Goal: Task Accomplishment & Management: Manage account settings

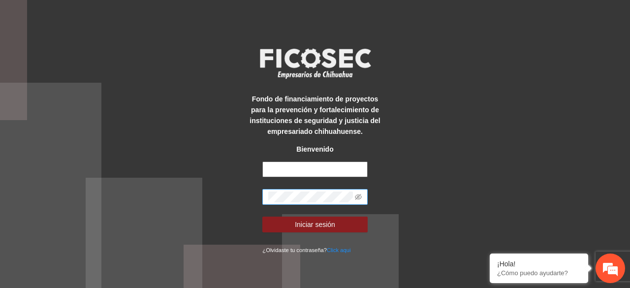
type input "**********"
click at [262, 217] on button "Iniciar sesión" at bounding box center [314, 225] width 105 height 16
click at [357, 197] on icon "eye-invisible" at bounding box center [358, 197] width 7 height 7
click at [262, 217] on button "Iniciar sesión" at bounding box center [314, 225] width 105 height 16
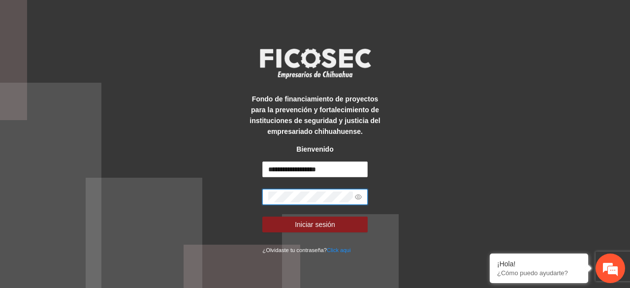
click at [262, 217] on button "Iniciar sesión" at bounding box center [314, 225] width 105 height 16
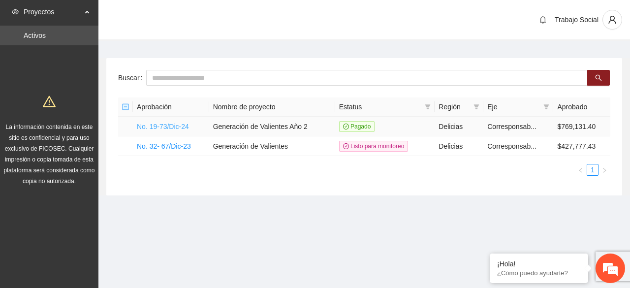
click at [178, 126] on link "No. 19-73/Dic-24" at bounding box center [163, 127] width 52 height 8
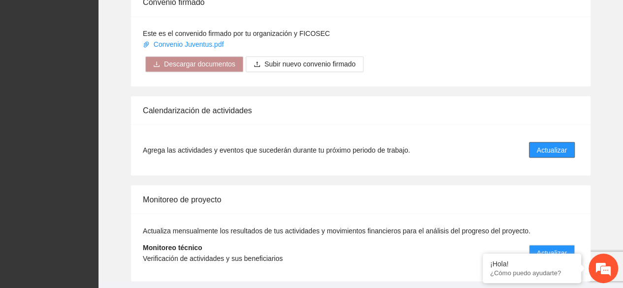
click at [549, 144] on span "Actualizar" at bounding box center [552, 149] width 30 height 11
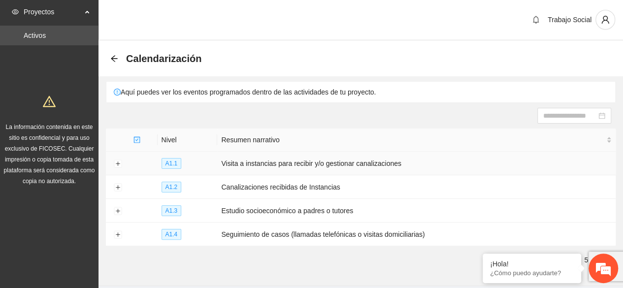
click at [262, 169] on td "Visita a instancias para recibir y/o gestionar canalizaciones" at bounding box center [416, 164] width 398 height 24
click at [118, 165] on button "Expand row" at bounding box center [118, 164] width 8 height 8
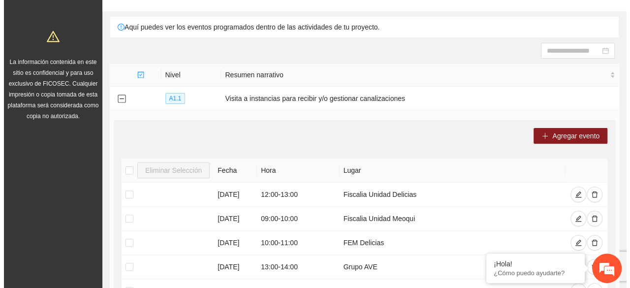
scroll to position [78, 0]
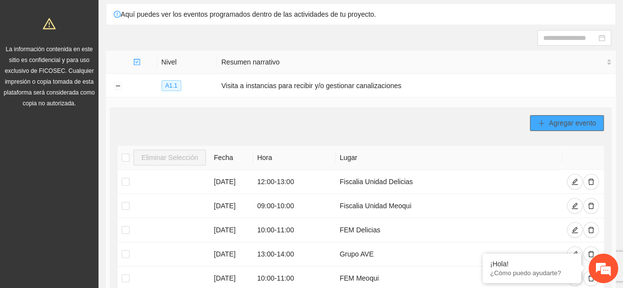
click at [568, 125] on span "Agregar evento" at bounding box center [572, 123] width 47 height 11
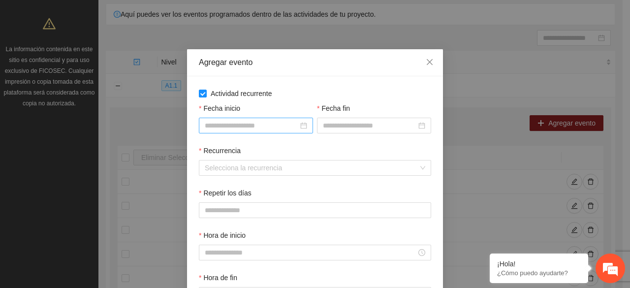
click at [298, 126] on div at bounding box center [256, 125] width 102 height 11
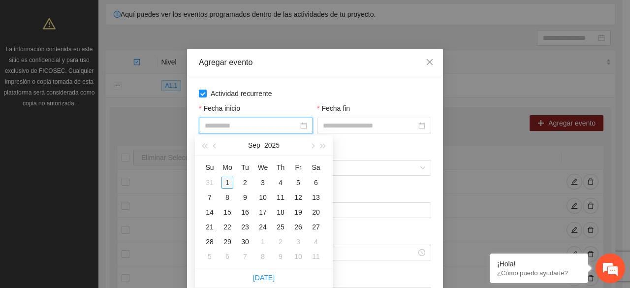
type input "**********"
click at [228, 182] on div "1" at bounding box center [228, 183] width 12 height 12
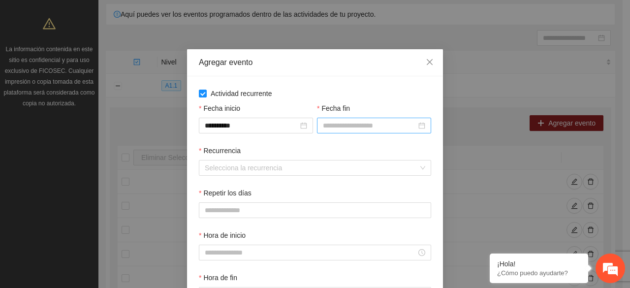
click at [420, 125] on div at bounding box center [374, 125] width 102 height 11
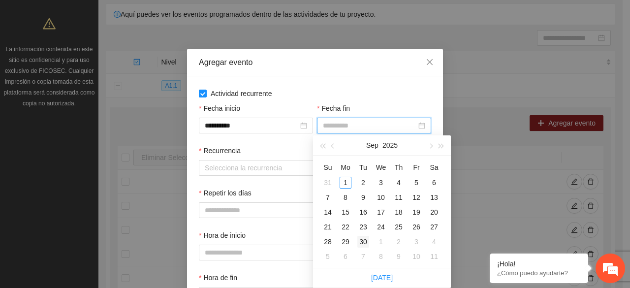
type input "**********"
click at [366, 239] on div "30" at bounding box center [364, 242] width 12 height 12
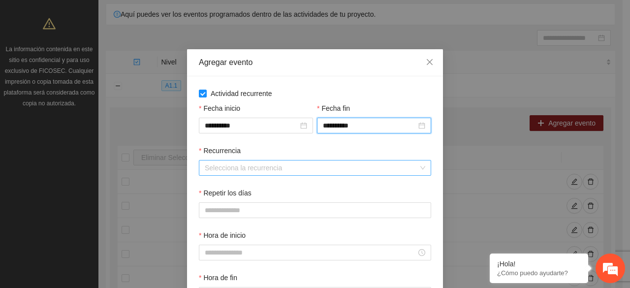
click at [285, 169] on input "Recurrencia" at bounding box center [312, 168] width 214 height 15
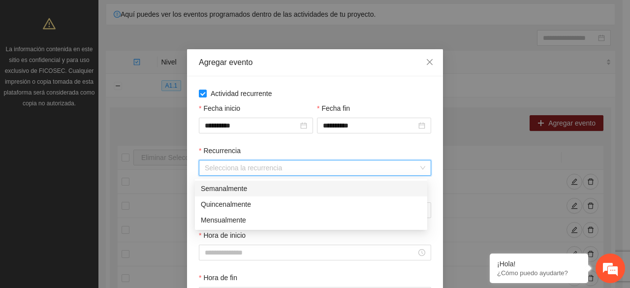
click at [248, 190] on div "Semanalmente" at bounding box center [311, 188] width 221 height 11
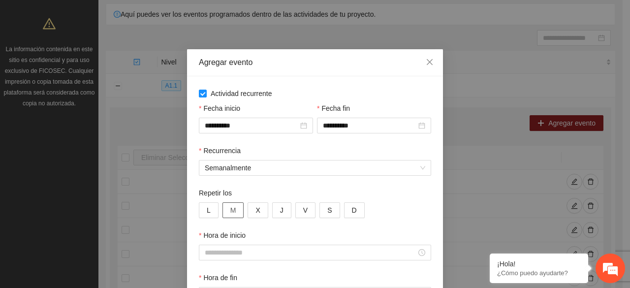
click at [232, 210] on button "M" at bounding box center [234, 210] width 22 height 16
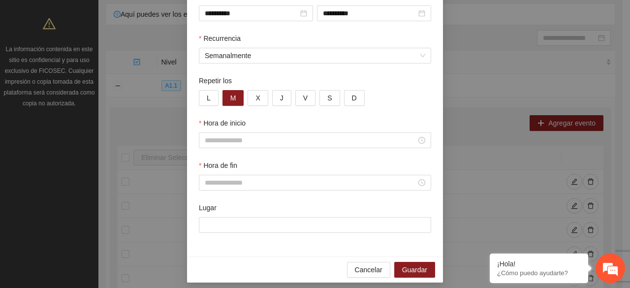
scroll to position [119, 0]
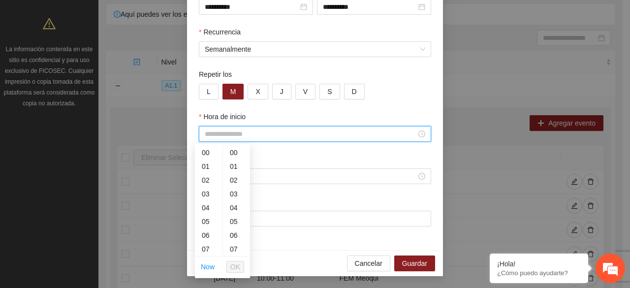
click at [288, 132] on input "Hora de inicio" at bounding box center [311, 134] width 212 height 11
click at [209, 200] on div "09" at bounding box center [209, 198] width 28 height 14
click at [229, 241] on div "11" at bounding box center [236, 245] width 27 height 14
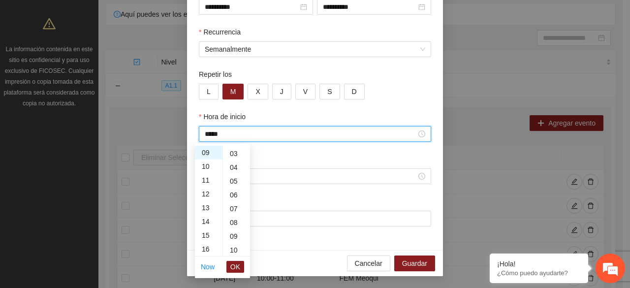
scroll to position [0, 0]
click at [233, 154] on div "00" at bounding box center [236, 153] width 27 height 14
type input "*****"
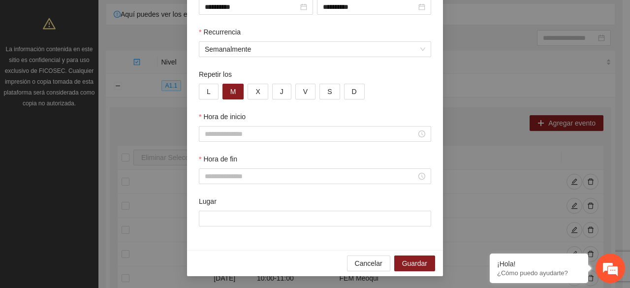
click at [311, 161] on div "Hora de fin" at bounding box center [315, 161] width 232 height 15
click at [297, 139] on div at bounding box center [315, 134] width 232 height 16
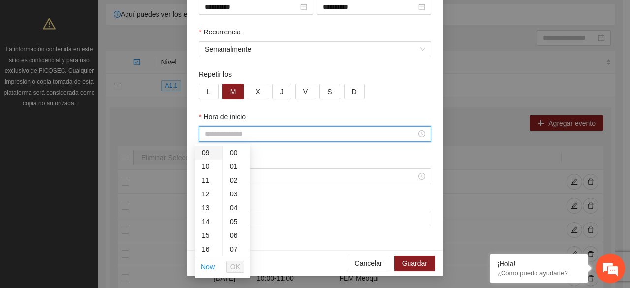
click at [203, 151] on div "09" at bounding box center [209, 153] width 28 height 14
type input "*****"
click at [237, 264] on span "OK" at bounding box center [235, 266] width 10 height 11
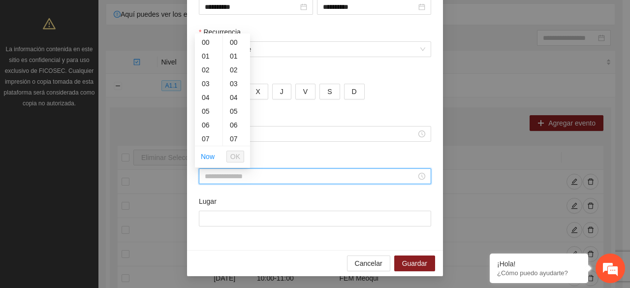
click at [267, 178] on input "Hora de fin" at bounding box center [311, 176] width 212 height 11
click at [208, 117] on div "11" at bounding box center [209, 115] width 28 height 14
type input "*****"
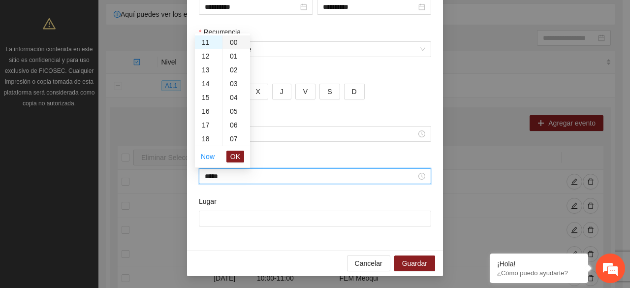
click at [236, 43] on div "00" at bounding box center [236, 42] width 27 height 14
click at [242, 152] on button "OK" at bounding box center [236, 157] width 18 height 12
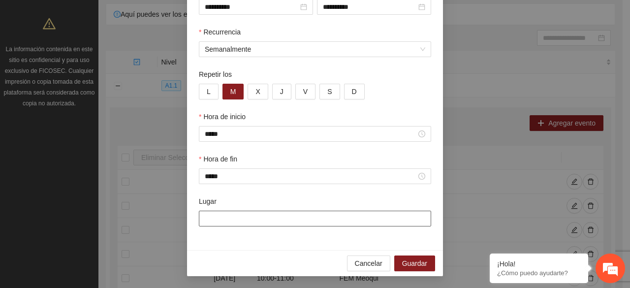
click at [304, 219] on input "Lugar" at bounding box center [315, 219] width 232 height 16
type input "*"
click at [243, 224] on input "**********" at bounding box center [315, 219] width 232 height 16
type input "**********"
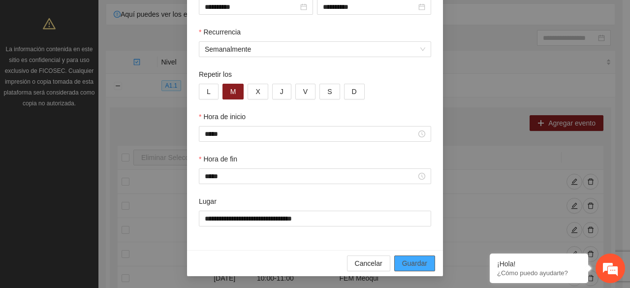
click at [406, 261] on span "Guardar" at bounding box center [414, 263] width 25 height 11
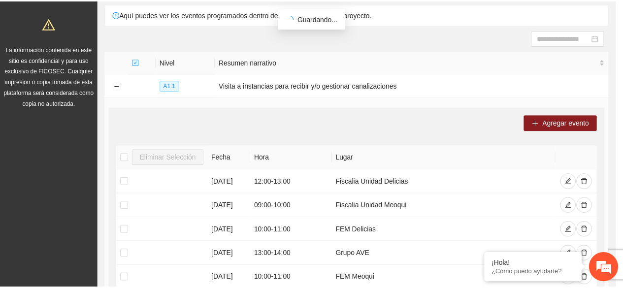
scroll to position [70, 0]
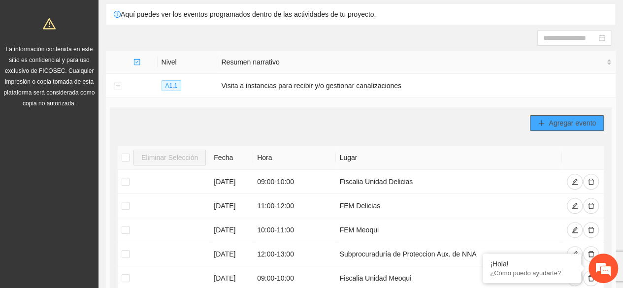
click at [553, 119] on span "Agregar evento" at bounding box center [572, 123] width 47 height 11
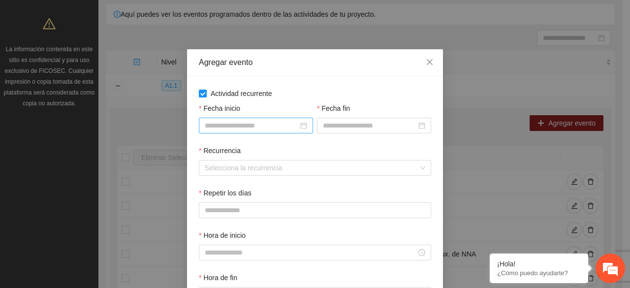
click at [299, 126] on div at bounding box center [256, 125] width 102 height 11
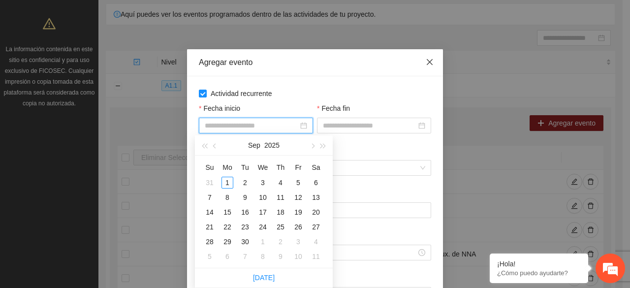
click at [426, 59] on icon "close" at bounding box center [430, 62] width 8 height 8
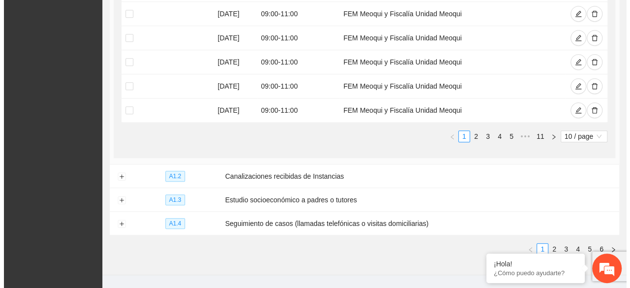
scroll to position [370, 0]
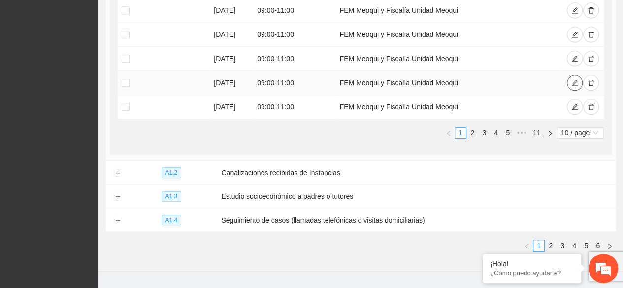
click at [572, 79] on icon "edit" at bounding box center [574, 82] width 7 height 7
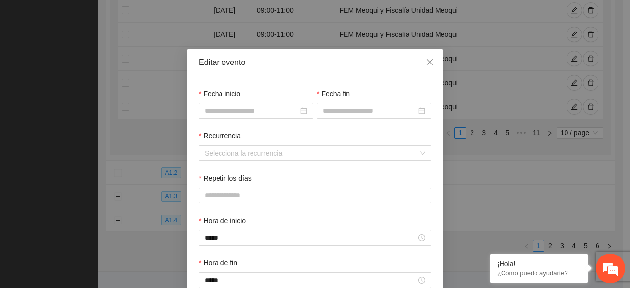
scroll to position [105, 0]
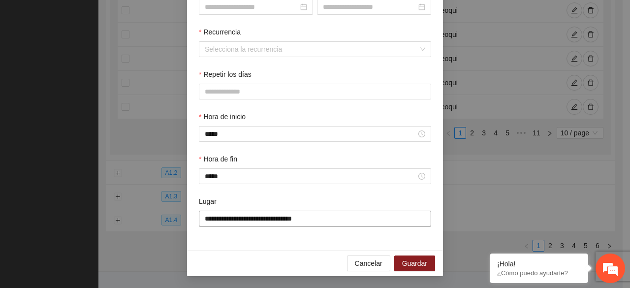
click at [246, 219] on input "**********" at bounding box center [315, 219] width 232 height 16
type input "**********"
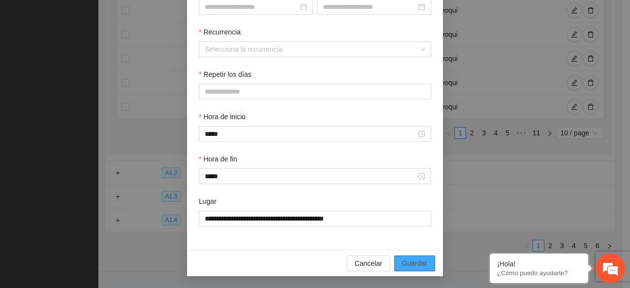
click at [416, 260] on span "Guardar" at bounding box center [414, 263] width 25 height 11
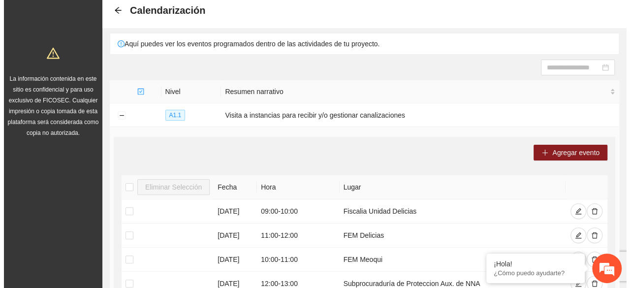
scroll to position [2, 0]
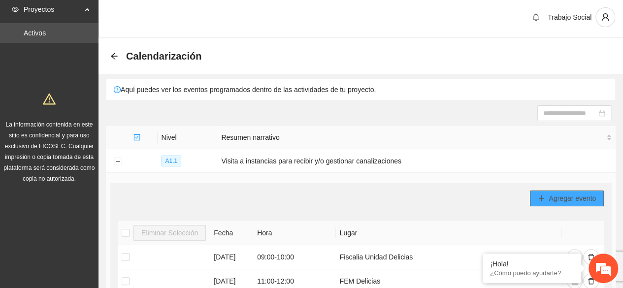
click at [547, 200] on button "Agregar evento" at bounding box center [567, 199] width 74 height 16
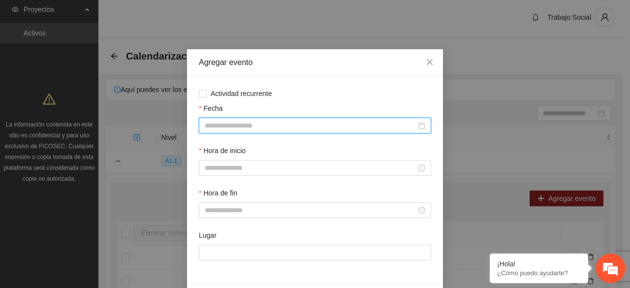
click at [262, 128] on input "Fecha" at bounding box center [311, 125] width 212 height 11
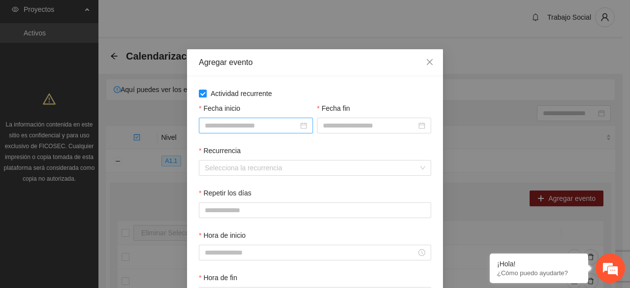
click at [302, 123] on div at bounding box center [256, 125] width 102 height 11
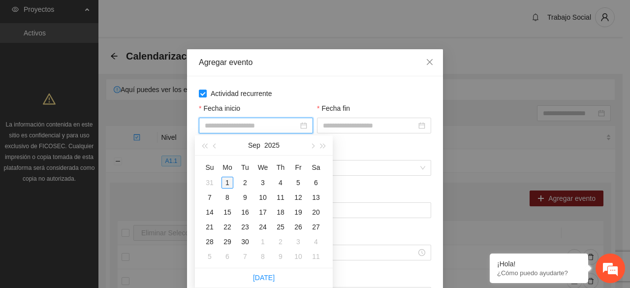
type input "**********"
click at [230, 177] on div "1" at bounding box center [228, 183] width 12 height 12
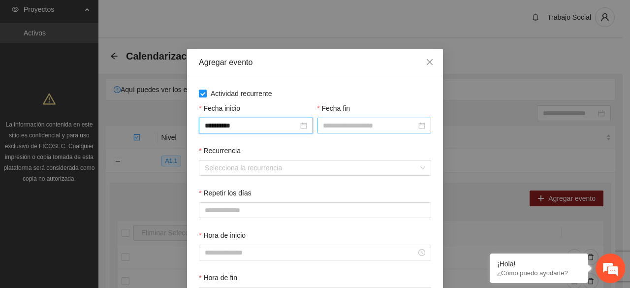
click at [422, 127] on div at bounding box center [374, 125] width 102 height 11
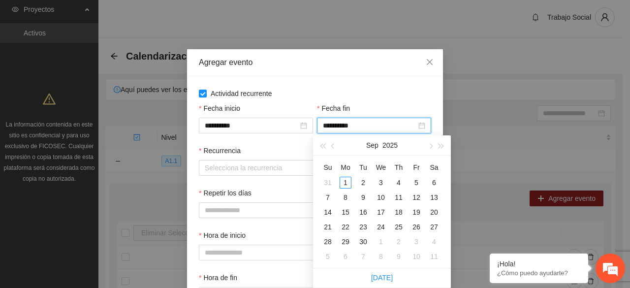
type input "**********"
click at [365, 236] on div "30" at bounding box center [364, 242] width 12 height 12
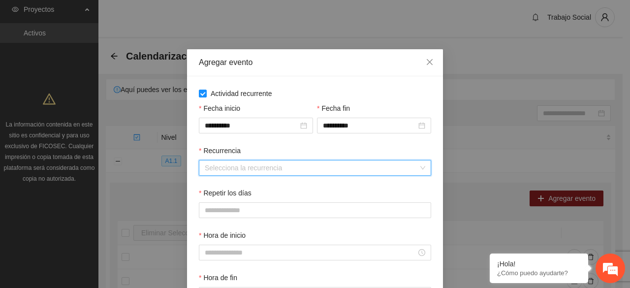
click at [268, 161] on input "Recurrencia" at bounding box center [312, 168] width 214 height 15
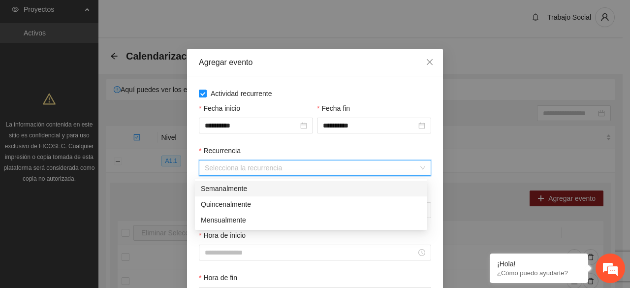
click at [236, 188] on div "Semanalmente" at bounding box center [311, 188] width 221 height 11
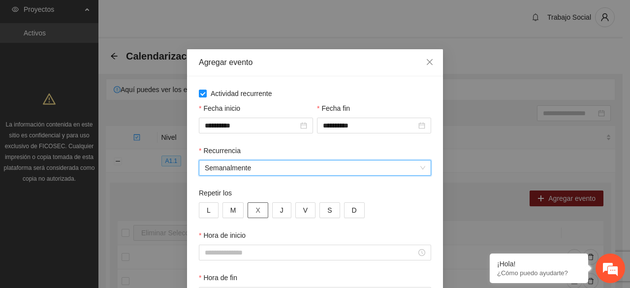
click at [256, 216] on button "X" at bounding box center [258, 210] width 20 height 16
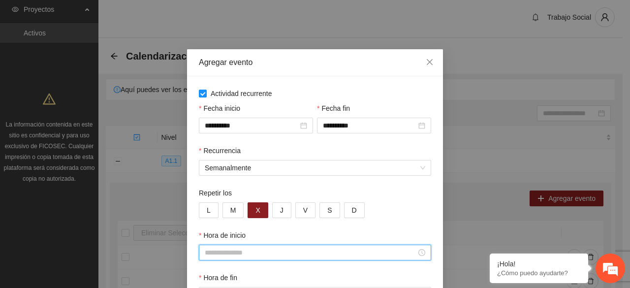
click at [247, 255] on input "Hora de inicio" at bounding box center [311, 252] width 212 height 11
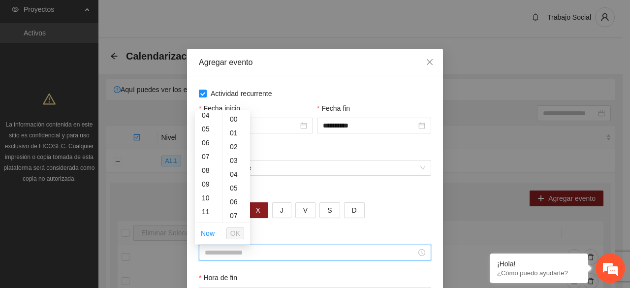
scroll to position [79, 0]
click at [207, 165] on div "09" at bounding box center [209, 165] width 28 height 14
type input "*****"
click at [237, 232] on span "OK" at bounding box center [235, 233] width 10 height 11
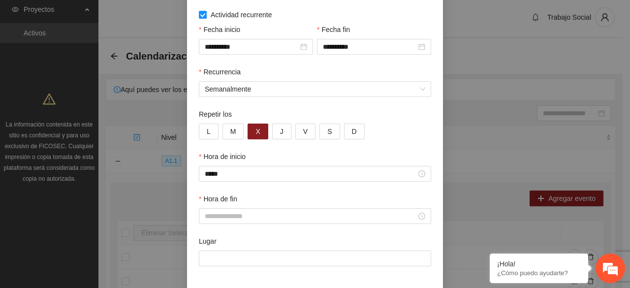
scroll to position [98, 0]
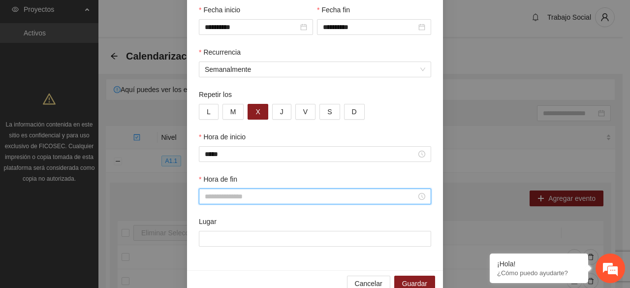
click at [275, 195] on input "Hora de fin" at bounding box center [311, 196] width 212 height 11
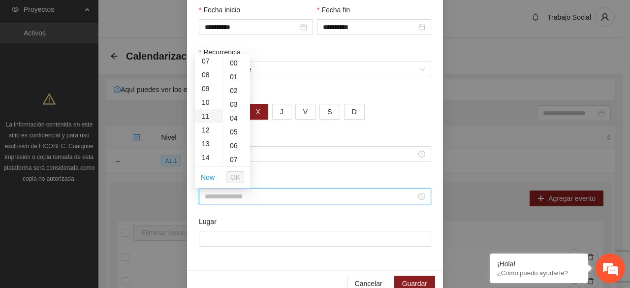
click at [207, 120] on div "11" at bounding box center [209, 116] width 28 height 14
type input "*****"
click at [234, 179] on span "OK" at bounding box center [235, 177] width 10 height 11
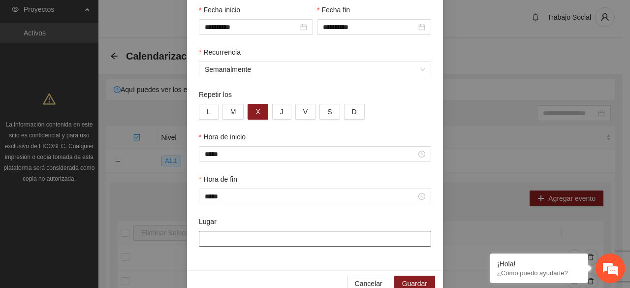
click at [216, 245] on input "Lugar" at bounding box center [315, 239] width 232 height 16
type input "*"
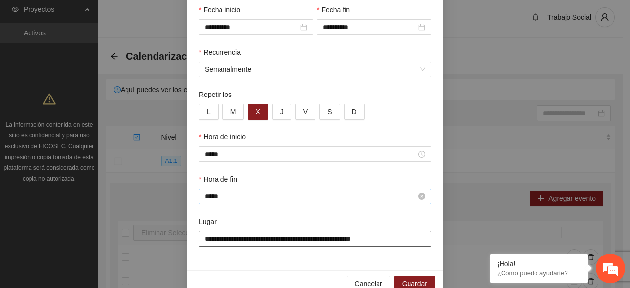
type input "**********"
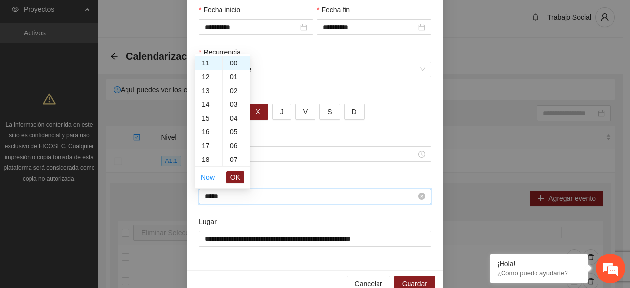
click at [392, 200] on input "*****" at bounding box center [311, 196] width 212 height 11
click at [210, 78] on div "12" at bounding box center [209, 77] width 28 height 14
type input "*****"
click at [240, 181] on span "OK" at bounding box center [235, 177] width 10 height 11
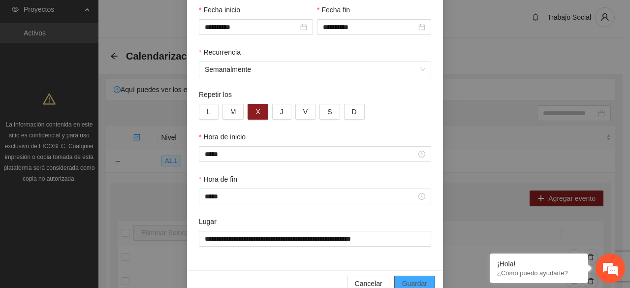
click at [420, 281] on span "Guardar" at bounding box center [414, 283] width 25 height 11
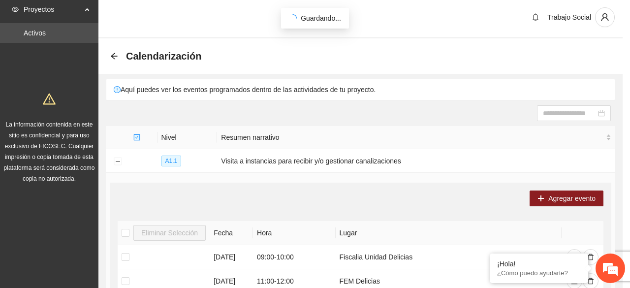
scroll to position [70, 0]
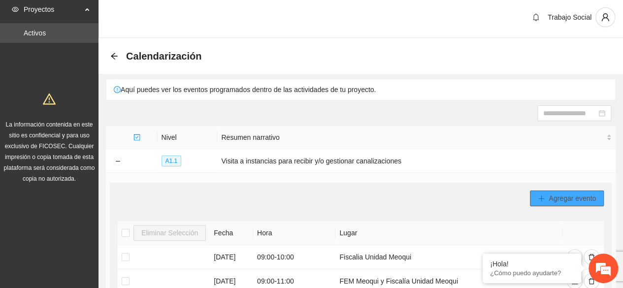
click at [560, 199] on span "Agregar evento" at bounding box center [572, 198] width 47 height 11
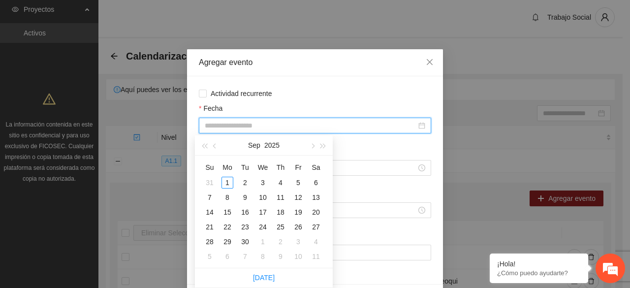
click at [243, 127] on input "Fecha" at bounding box center [311, 125] width 212 height 11
type input "**********"
click at [299, 182] on div "5" at bounding box center [299, 183] width 12 height 12
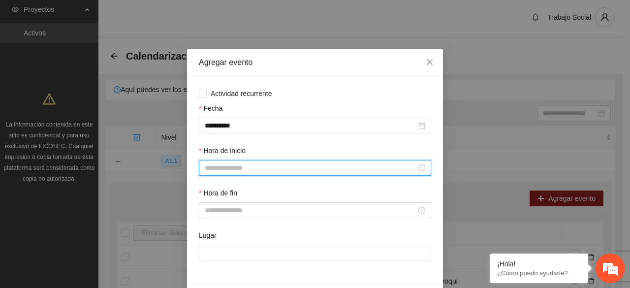
click at [241, 172] on input "Hora de inicio" at bounding box center [311, 168] width 212 height 11
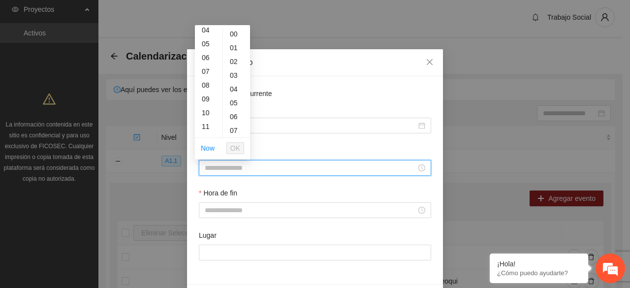
scroll to position [79, 0]
click at [207, 83] on div "09" at bounding box center [209, 79] width 28 height 14
click at [236, 95] on div "30" at bounding box center [236, 93] width 27 height 14
type input "*****"
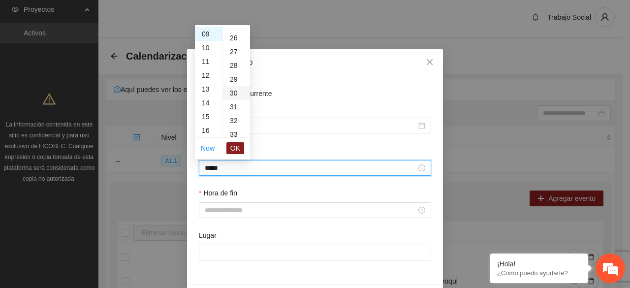
scroll to position [414, 0]
click at [242, 149] on button "OK" at bounding box center [236, 148] width 18 height 12
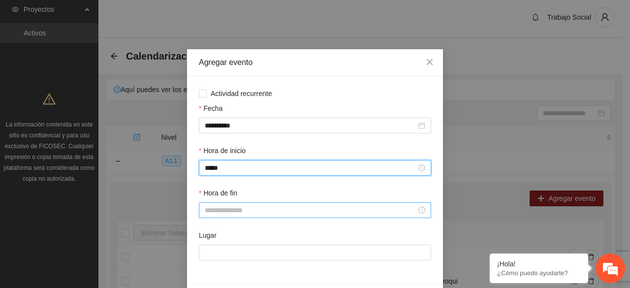
click at [243, 210] on input "Hora de fin" at bounding box center [311, 210] width 212 height 11
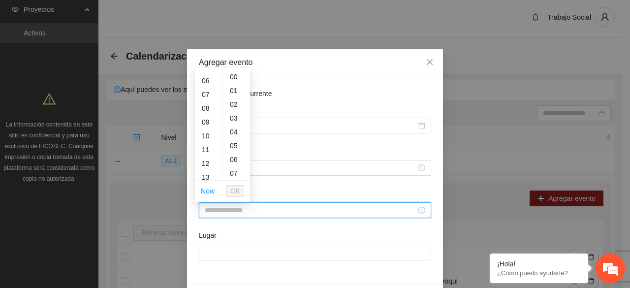
scroll to position [98, 0]
click at [205, 115] on div "10" at bounding box center [209, 116] width 28 height 14
click at [230, 159] on div "30" at bounding box center [236, 162] width 27 height 14
type input "*****"
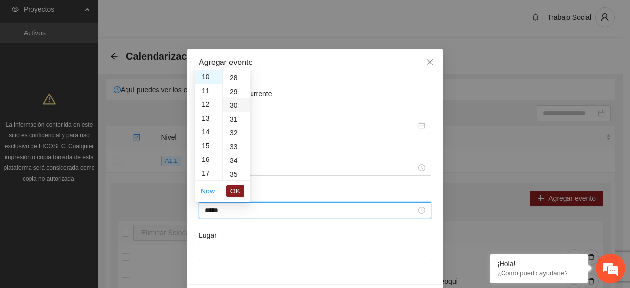
scroll to position [414, 0]
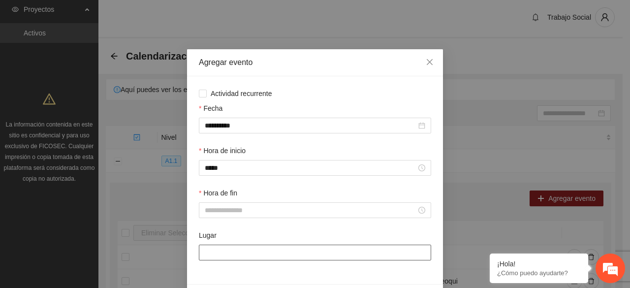
click at [250, 256] on input "Lugar" at bounding box center [315, 253] width 232 height 16
type input "*******"
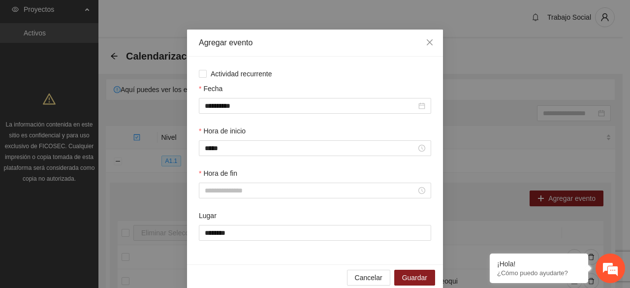
scroll to position [34, 0]
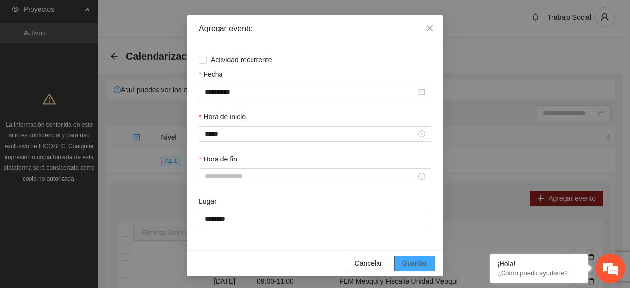
click at [418, 262] on span "Guardar" at bounding box center [414, 263] width 25 height 11
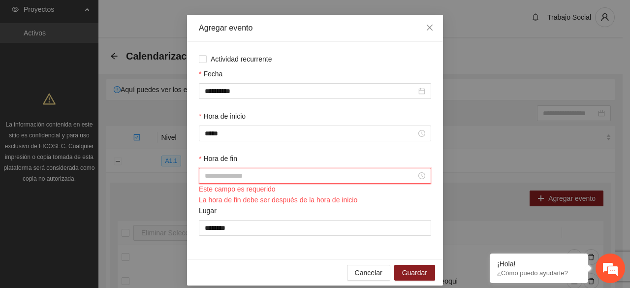
click at [245, 175] on input "Hora de fin" at bounding box center [311, 175] width 212 height 11
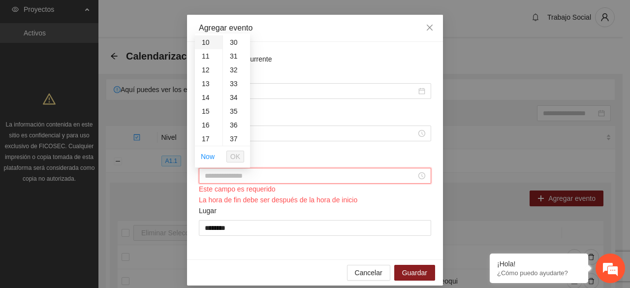
click at [206, 42] on div "10" at bounding box center [209, 42] width 28 height 14
click at [239, 138] on div "30" at bounding box center [236, 135] width 27 height 14
type input "*****"
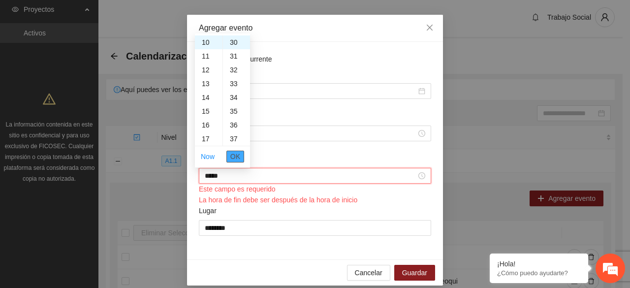
click at [236, 152] on span "OK" at bounding box center [235, 156] width 10 height 11
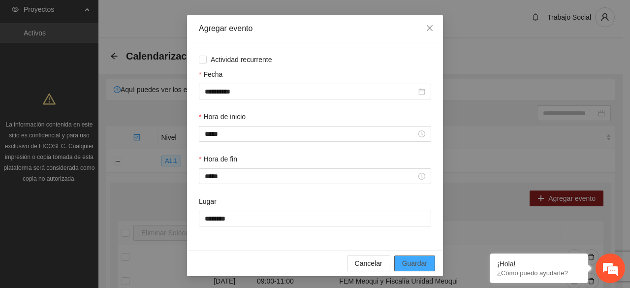
click at [407, 260] on span "Guardar" at bounding box center [414, 263] width 25 height 11
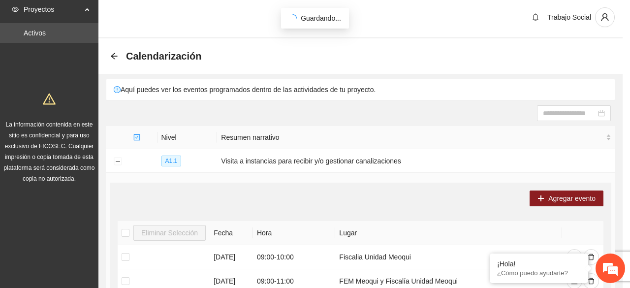
scroll to position [0, 0]
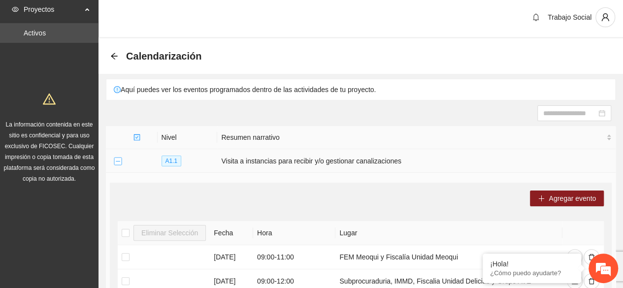
click at [118, 158] on button "Collapse row" at bounding box center [118, 162] width 8 height 8
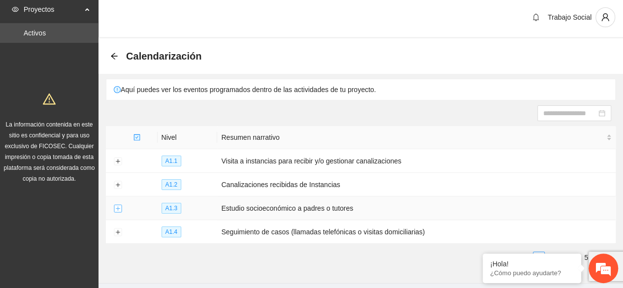
click at [114, 205] on button "Expand row" at bounding box center [118, 209] width 8 height 8
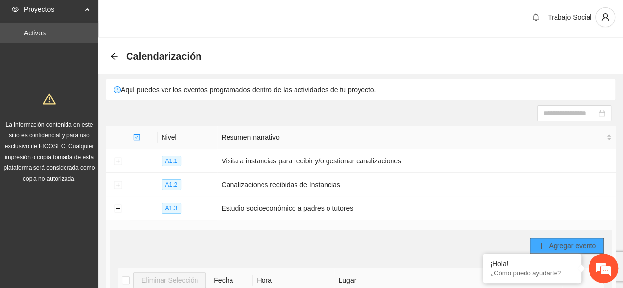
click at [579, 243] on span "Agregar evento" at bounding box center [572, 245] width 47 height 11
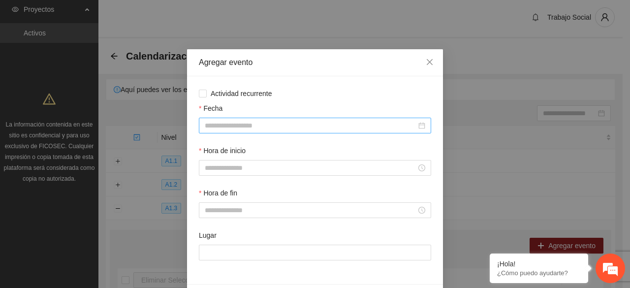
click at [231, 125] on input "Fecha" at bounding box center [311, 125] width 212 height 11
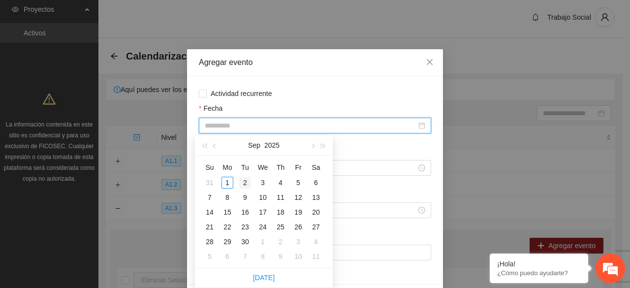
type input "**********"
click at [242, 184] on div "2" at bounding box center [245, 183] width 12 height 12
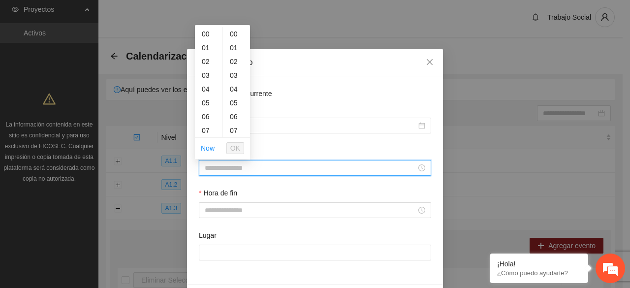
click at [248, 166] on input "Hora de inicio" at bounding box center [311, 168] width 212 height 11
click at [205, 95] on div "04" at bounding box center [209, 89] width 28 height 14
type input "*****"
click at [236, 149] on span "OK" at bounding box center [235, 148] width 10 height 11
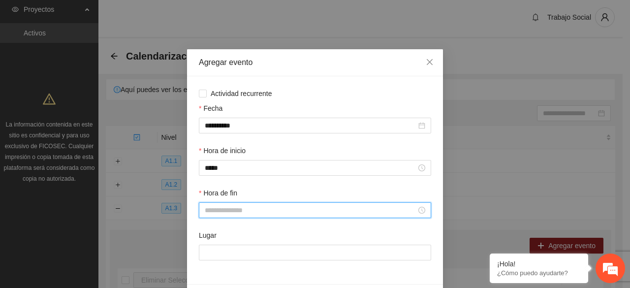
click at [243, 206] on input "Hora de fin" at bounding box center [311, 210] width 212 height 11
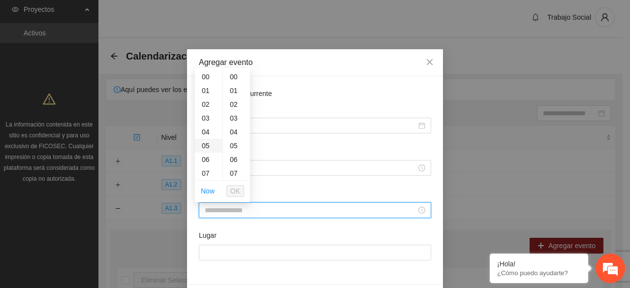
click at [206, 146] on div "05" at bounding box center [209, 146] width 28 height 14
click at [235, 192] on span "OK" at bounding box center [235, 191] width 10 height 11
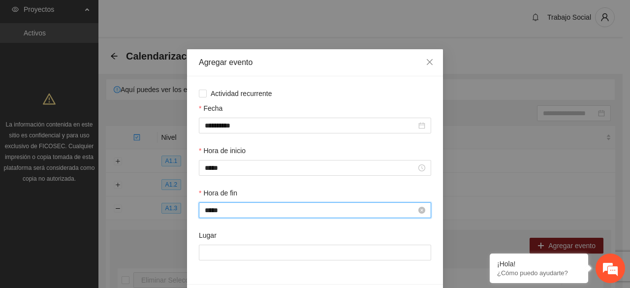
click at [208, 212] on input "*****" at bounding box center [311, 210] width 212 height 11
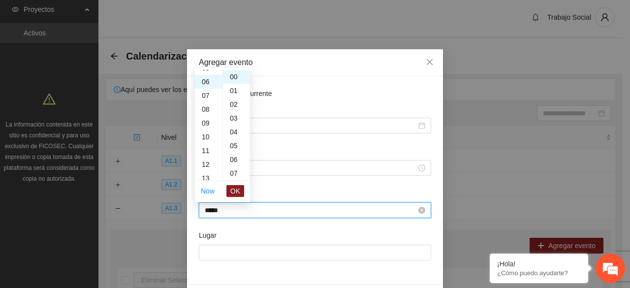
scroll to position [83, 0]
click at [238, 190] on span "OK" at bounding box center [235, 191] width 10 height 11
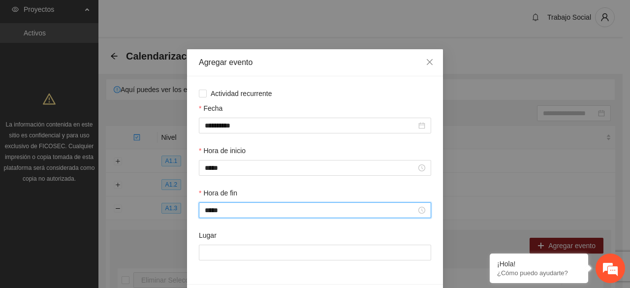
type input "*****"
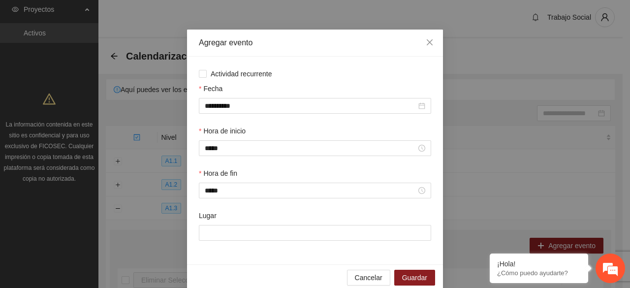
scroll to position [34, 0]
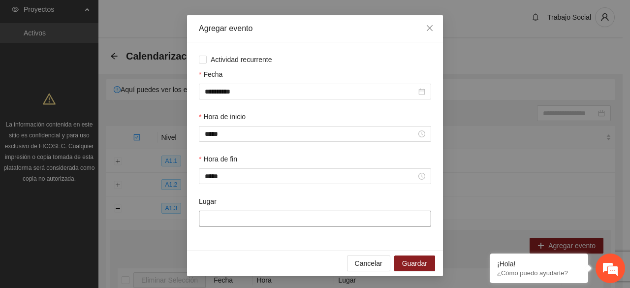
click at [346, 219] on input "Lugar" at bounding box center [315, 219] width 232 height 16
type input "**********"
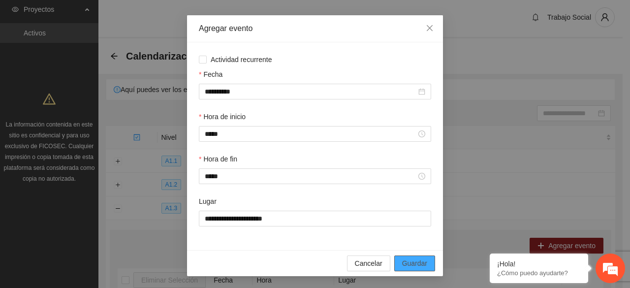
click at [408, 259] on span "Guardar" at bounding box center [414, 263] width 25 height 11
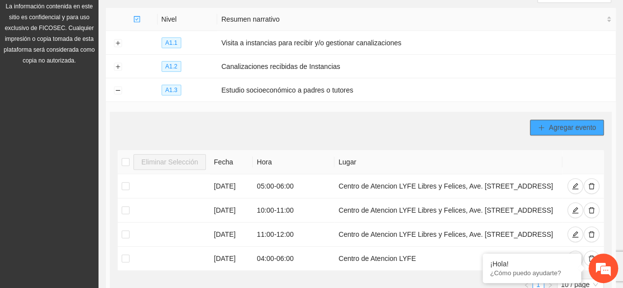
scroll to position [101, 0]
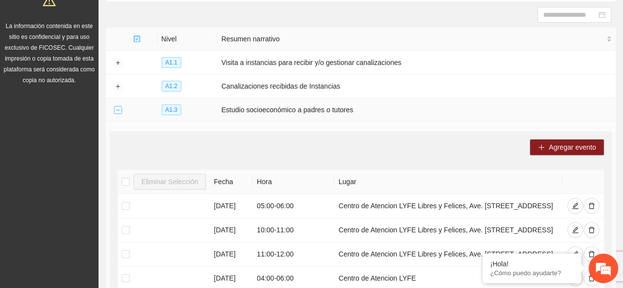
click at [118, 108] on button "Collapse row" at bounding box center [118, 110] width 8 height 8
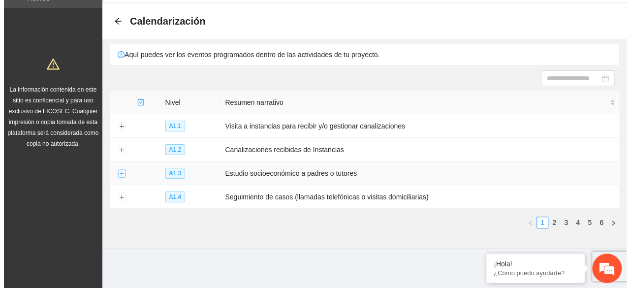
scroll to position [34, 0]
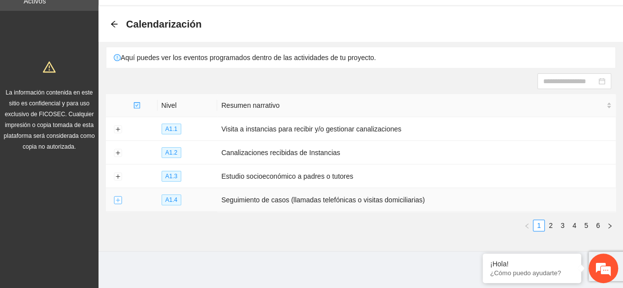
click at [119, 200] on button "Expand row" at bounding box center [118, 200] width 8 height 8
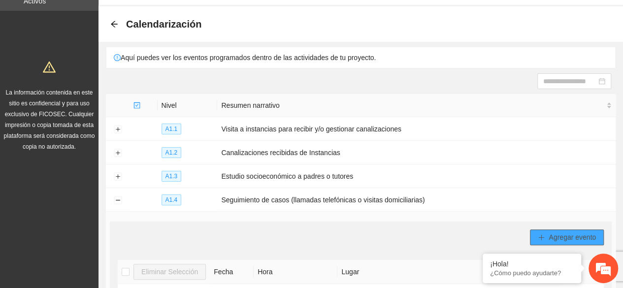
click at [563, 235] on span "Agregar evento" at bounding box center [572, 237] width 47 height 11
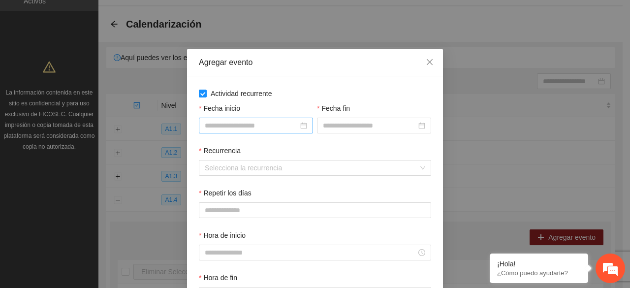
click at [300, 127] on div at bounding box center [256, 125] width 102 height 11
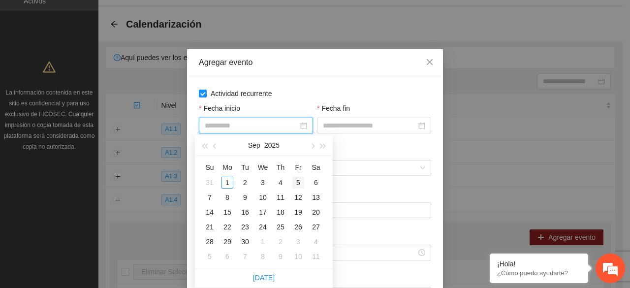
click at [296, 185] on div "5" at bounding box center [299, 183] width 12 height 12
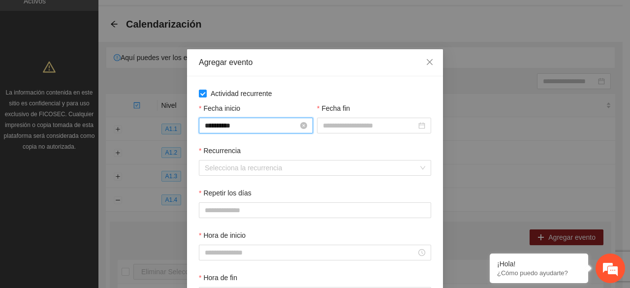
click at [296, 130] on div "**********" at bounding box center [256, 125] width 102 height 11
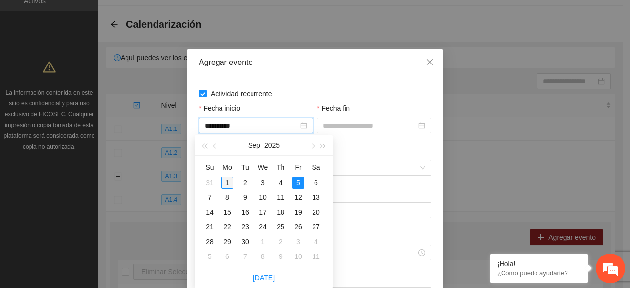
type input "**********"
click at [224, 182] on div "1" at bounding box center [228, 183] width 12 height 12
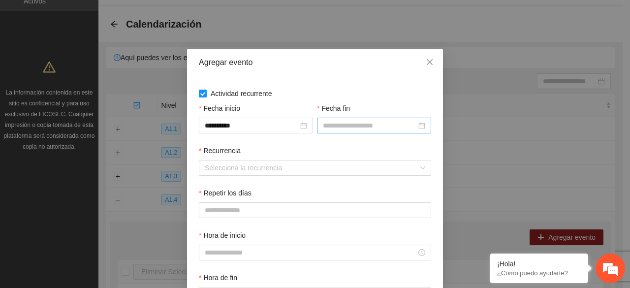
click at [422, 126] on div at bounding box center [374, 126] width 114 height 16
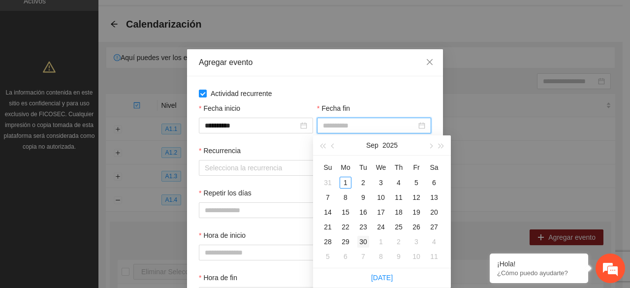
type input "**********"
click at [363, 239] on div "30" at bounding box center [364, 242] width 12 height 12
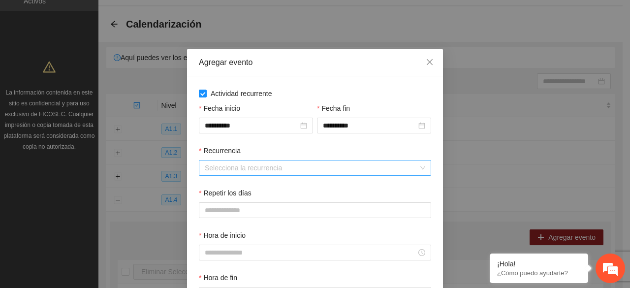
click at [286, 171] on input "Recurrencia" at bounding box center [312, 168] width 214 height 15
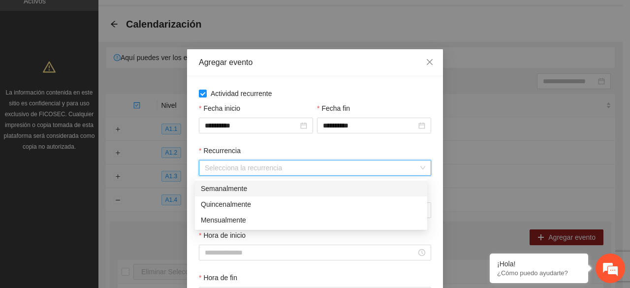
click at [270, 189] on div "Semanalmente" at bounding box center [311, 188] width 221 height 11
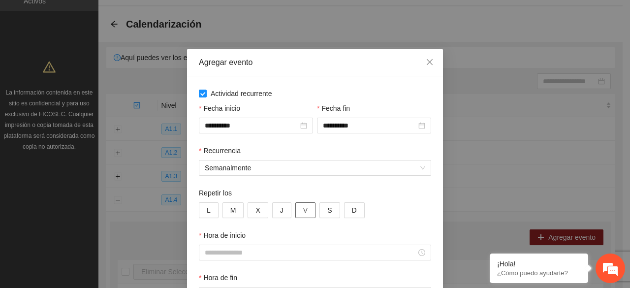
click at [303, 213] on span "V" at bounding box center [305, 210] width 4 height 11
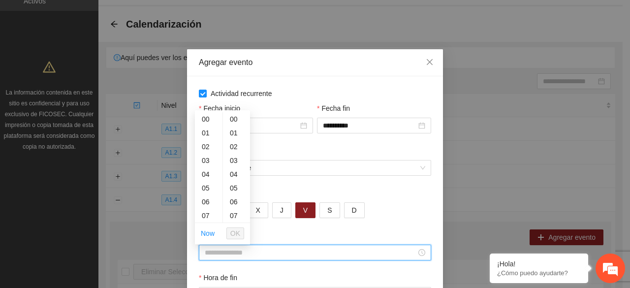
click at [297, 252] on input "Hora de inicio" at bounding box center [311, 252] width 212 height 11
click at [210, 205] on div "09" at bounding box center [209, 204] width 28 height 14
click at [206, 149] on div "11" at bounding box center [209, 147] width 28 height 14
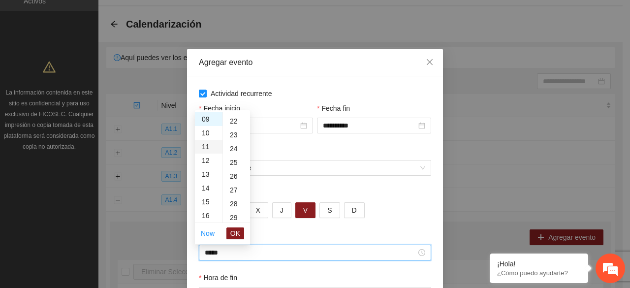
type input "*****"
click at [236, 231] on span "OK" at bounding box center [235, 233] width 10 height 11
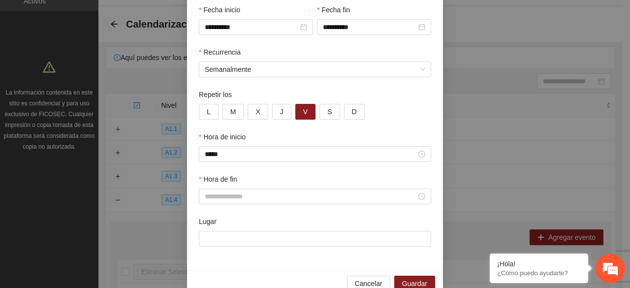
scroll to position [118, 0]
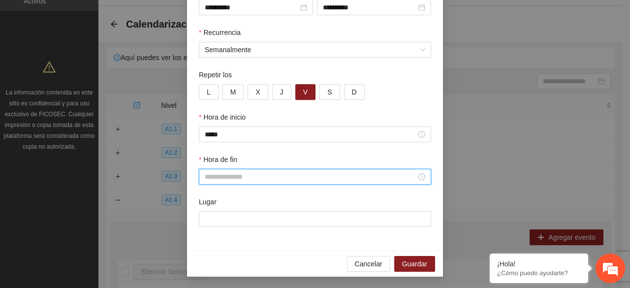
click at [262, 181] on input "Hora de fin" at bounding box center [311, 176] width 212 height 11
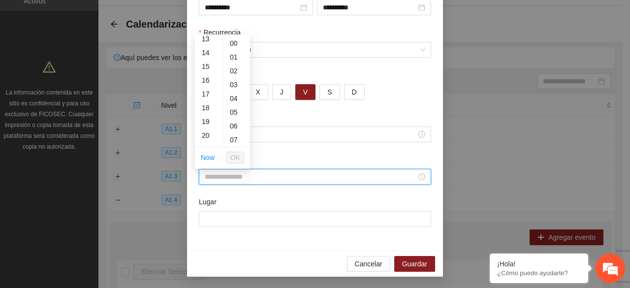
scroll to position [164, 0]
click at [206, 86] on div "15" at bounding box center [209, 86] width 28 height 14
type input "*****"
click at [237, 155] on span "OK" at bounding box center [235, 157] width 10 height 11
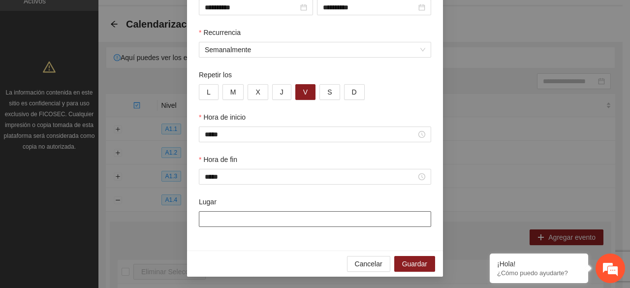
click at [298, 222] on input "Lugar" at bounding box center [315, 219] width 232 height 16
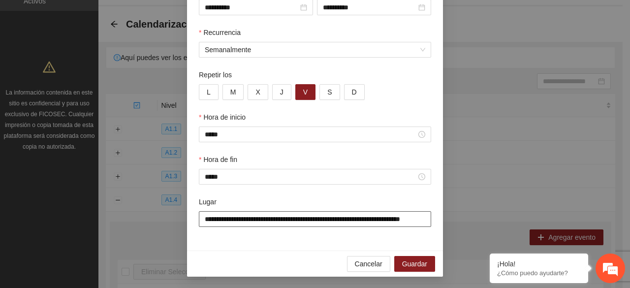
scroll to position [0, 21]
type input "**********"
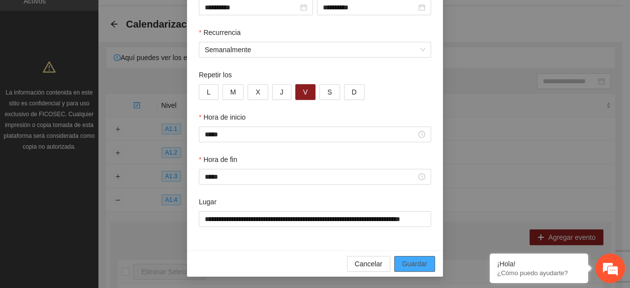
scroll to position [0, 0]
click at [418, 264] on span "Guardar" at bounding box center [414, 264] width 25 height 11
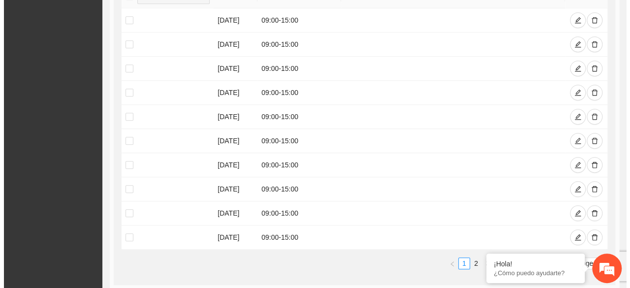
scroll to position [330, 0]
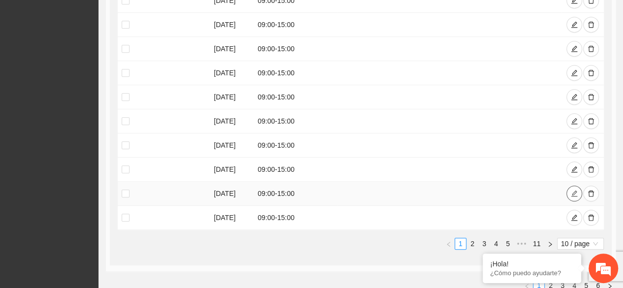
click at [575, 190] on icon "edit" at bounding box center [574, 193] width 7 height 7
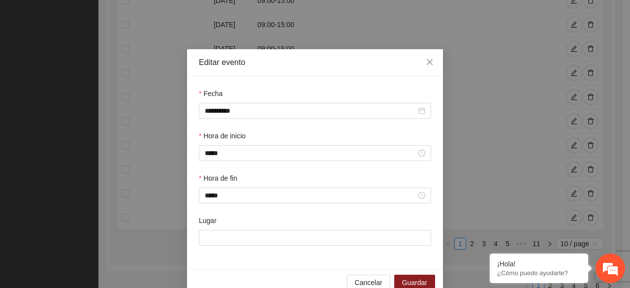
scroll to position [20, 0]
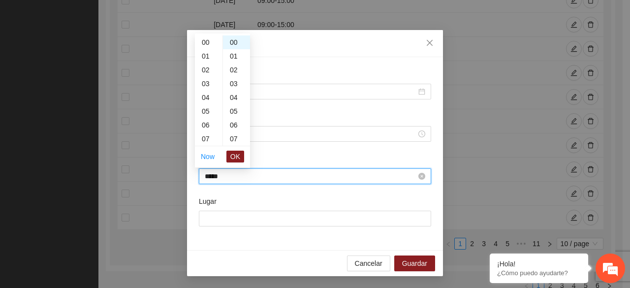
click at [336, 179] on input "*****" at bounding box center [311, 176] width 212 height 11
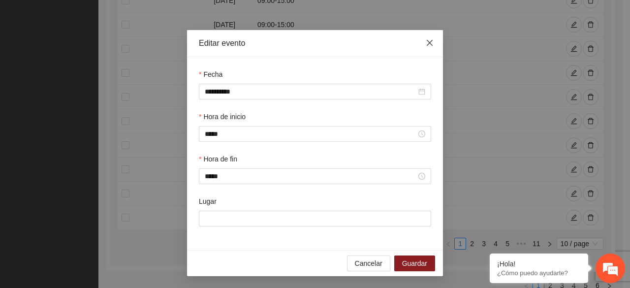
click at [426, 44] on icon "close" at bounding box center [430, 43] width 8 height 8
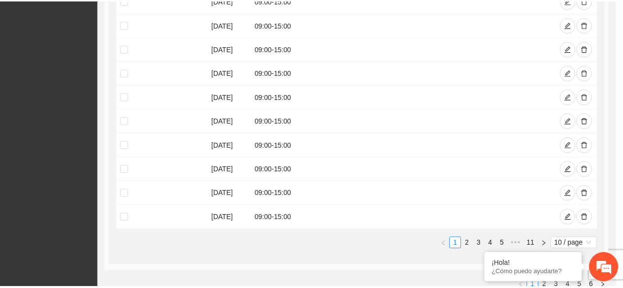
scroll to position [0, 0]
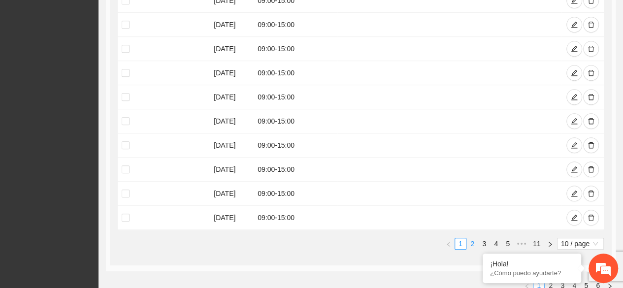
click at [474, 239] on link "2" at bounding box center [472, 243] width 11 height 11
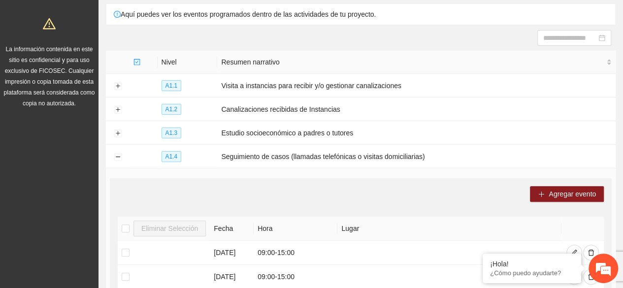
scroll to position [330, 0]
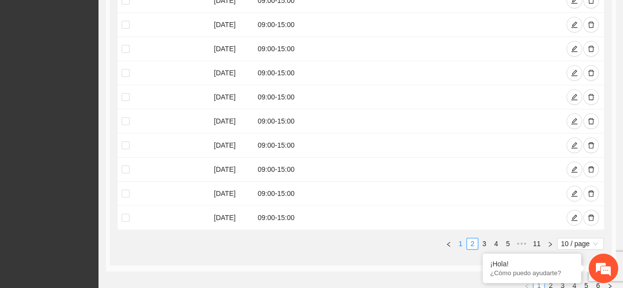
click at [459, 238] on link "1" at bounding box center [460, 243] width 11 height 11
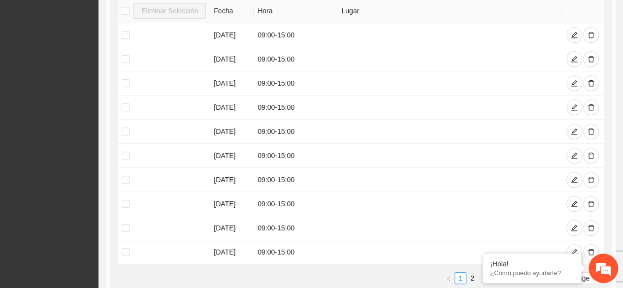
scroll to position [315, 0]
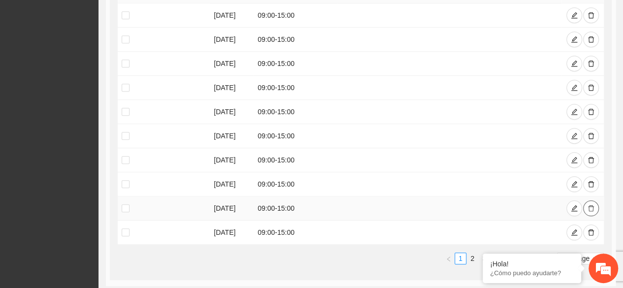
click at [589, 206] on icon "delete" at bounding box center [590, 208] width 7 height 7
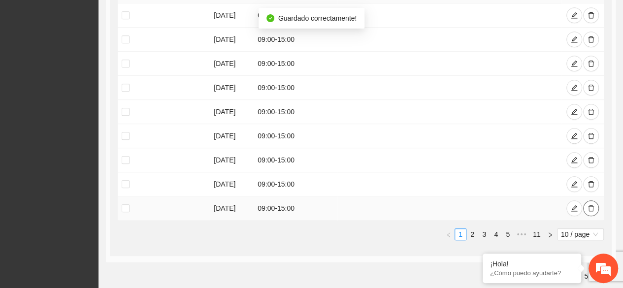
click at [586, 207] on button "button" at bounding box center [591, 208] width 16 height 16
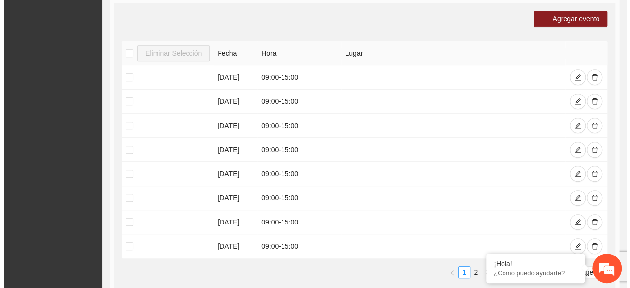
scroll to position [226, 0]
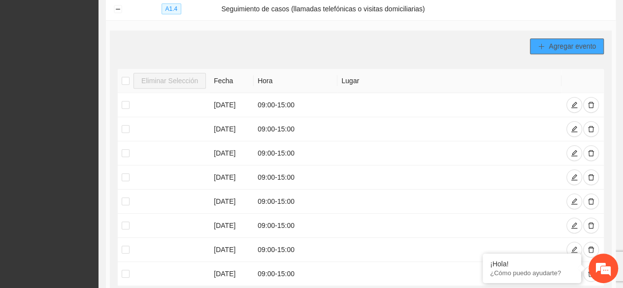
click at [553, 46] on span "Agregar evento" at bounding box center [572, 46] width 47 height 11
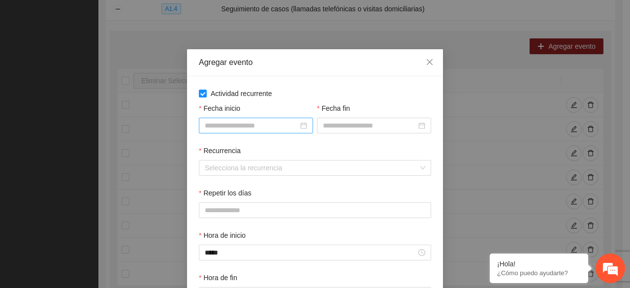
click at [302, 127] on div at bounding box center [256, 125] width 102 height 11
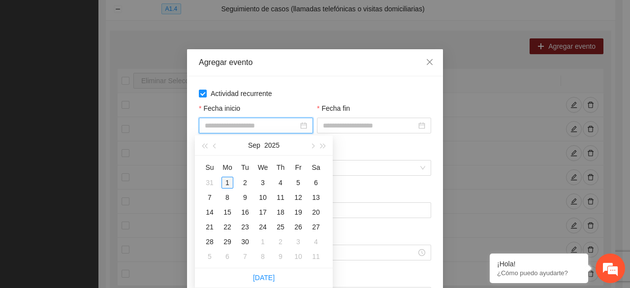
type input "**********"
click at [229, 180] on div "1" at bounding box center [228, 183] width 12 height 12
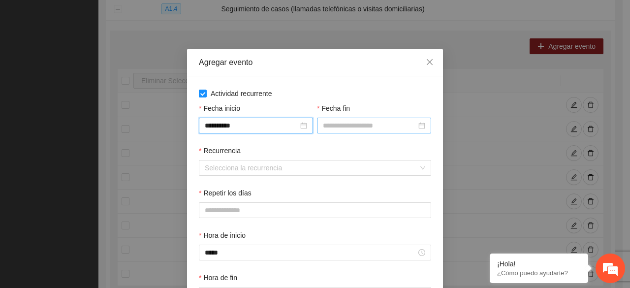
click at [420, 127] on div at bounding box center [374, 125] width 102 height 11
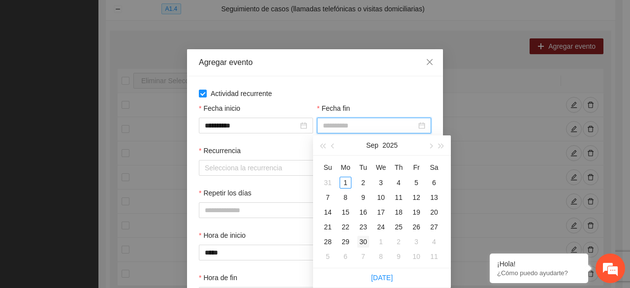
type input "**********"
click at [360, 242] on div "30" at bounding box center [364, 242] width 12 height 12
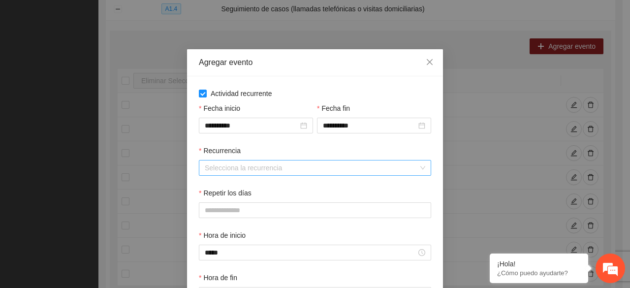
click at [251, 166] on input "Recurrencia" at bounding box center [312, 168] width 214 height 15
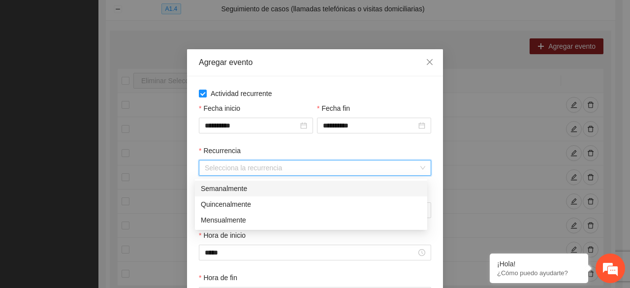
click at [241, 190] on div "Semanalmente" at bounding box center [311, 188] width 221 height 11
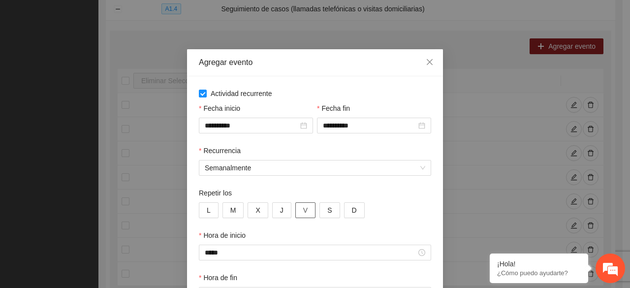
click at [304, 210] on button "V" at bounding box center [305, 210] width 20 height 16
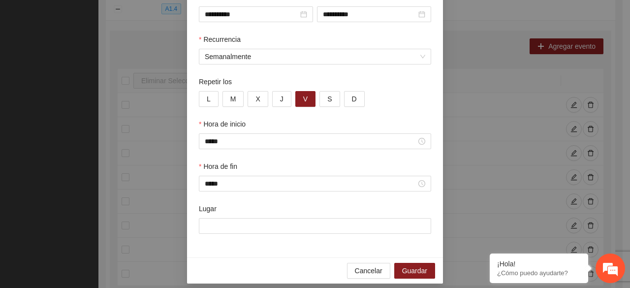
scroll to position [119, 0]
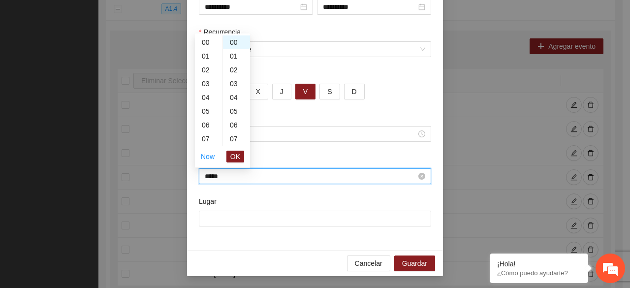
click at [265, 180] on input "*****" at bounding box center [311, 176] width 212 height 11
click at [208, 57] on div "13" at bounding box center [209, 54] width 28 height 14
type input "*****"
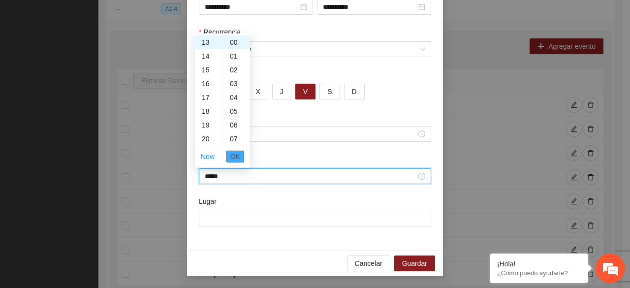
click at [238, 155] on span "OK" at bounding box center [235, 156] width 10 height 11
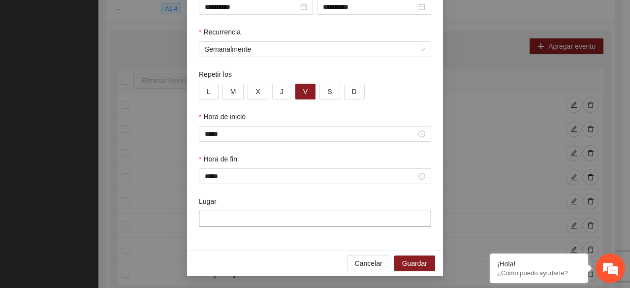
click at [252, 215] on input "Lugar" at bounding box center [315, 219] width 232 height 16
type input "**********"
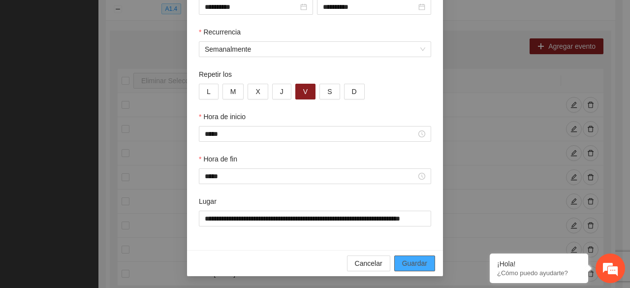
click at [411, 262] on span "Guardar" at bounding box center [414, 263] width 25 height 11
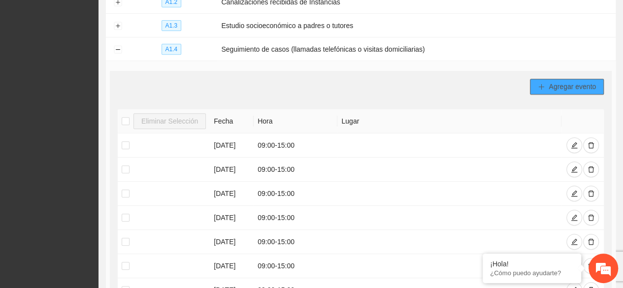
scroll to position [388, 0]
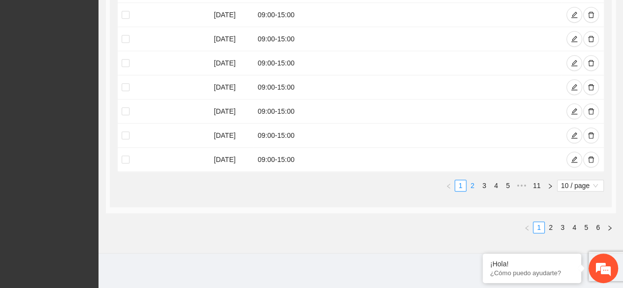
click at [473, 182] on link "2" at bounding box center [472, 185] width 11 height 11
click at [462, 182] on link "1" at bounding box center [460, 185] width 11 height 11
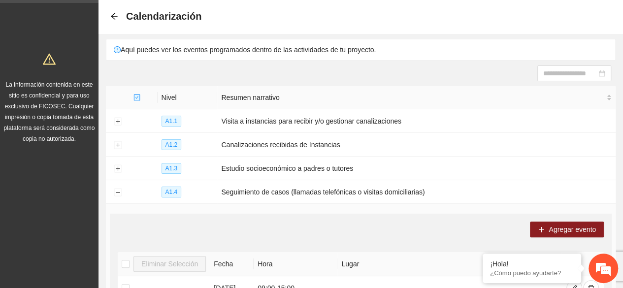
scroll to position [34, 0]
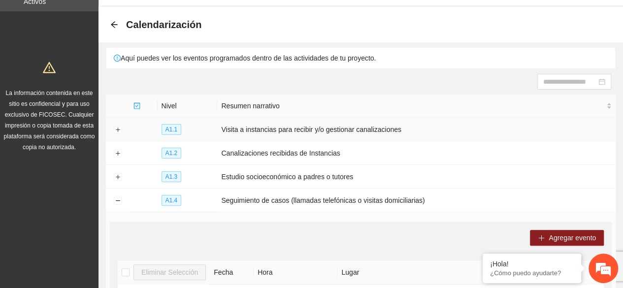
click at [132, 125] on td at bounding box center [144, 130] width 28 height 24
click at [115, 129] on button "Expand row" at bounding box center [118, 130] width 8 height 8
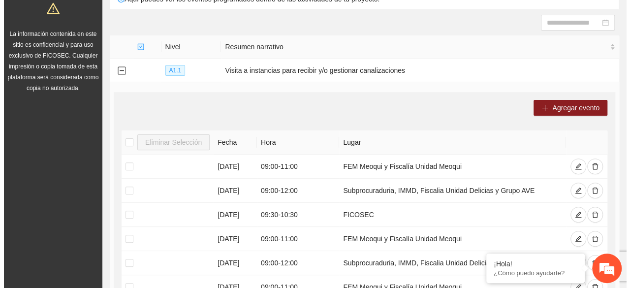
scroll to position [73, 0]
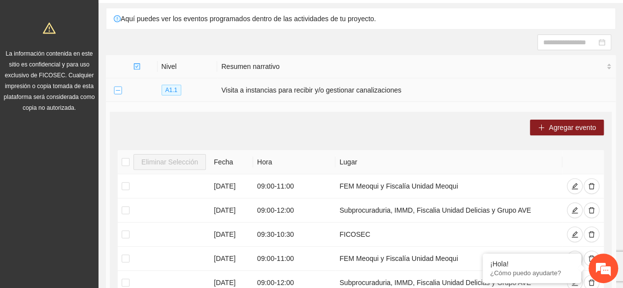
click at [118, 92] on button "Collapse row" at bounding box center [118, 91] width 8 height 8
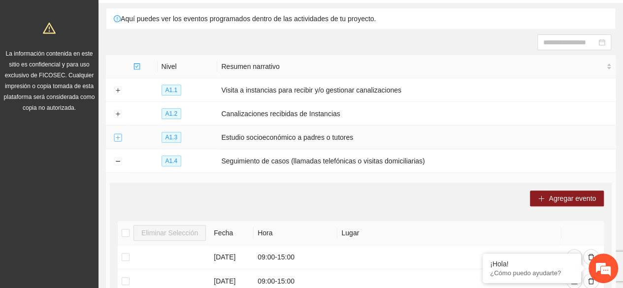
click at [117, 135] on button "Expand row" at bounding box center [118, 138] width 8 height 8
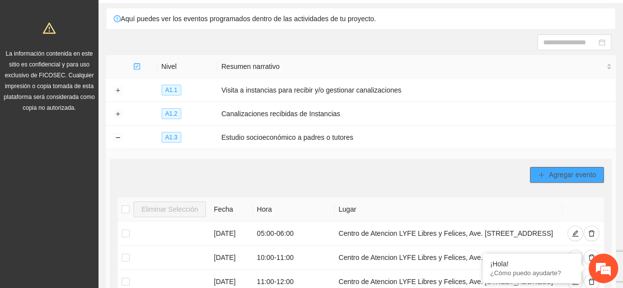
click at [547, 176] on button "Agregar evento" at bounding box center [567, 175] width 74 height 16
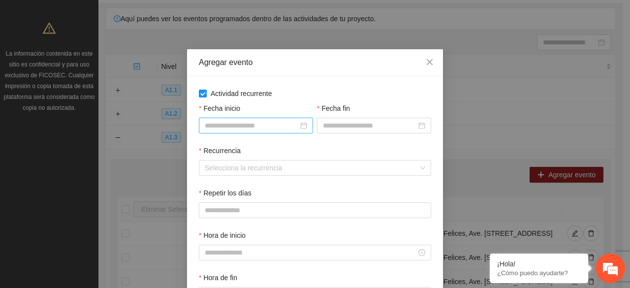
click at [299, 129] on div at bounding box center [256, 125] width 102 height 11
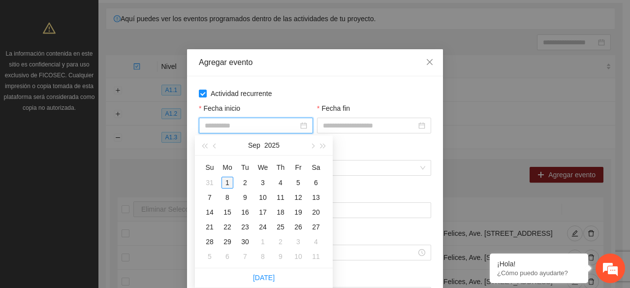
type input "**********"
click at [226, 184] on div "1" at bounding box center [228, 183] width 12 height 12
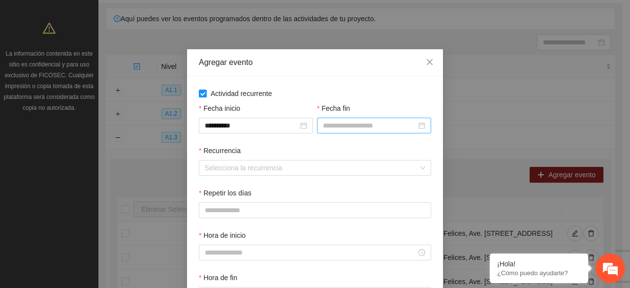
click at [422, 127] on div at bounding box center [374, 126] width 114 height 16
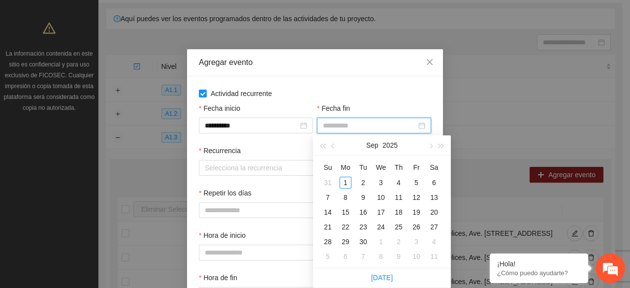
type input "**********"
click at [362, 241] on div "30" at bounding box center [364, 242] width 12 height 12
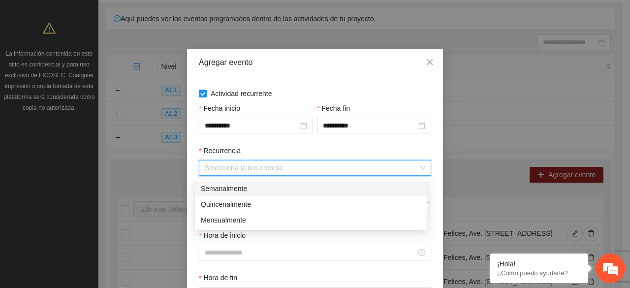
click at [268, 171] on input "Recurrencia" at bounding box center [312, 168] width 214 height 15
click at [244, 189] on div "Semanalmente" at bounding box center [311, 188] width 221 height 11
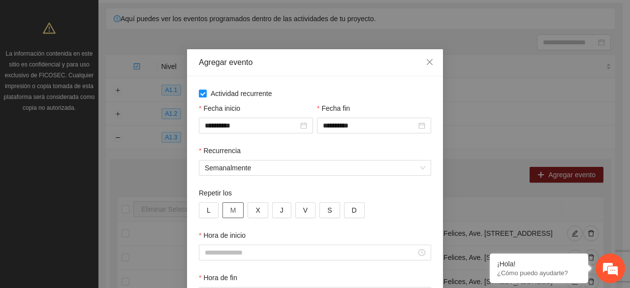
click at [230, 212] on span "M" at bounding box center [233, 210] width 6 height 11
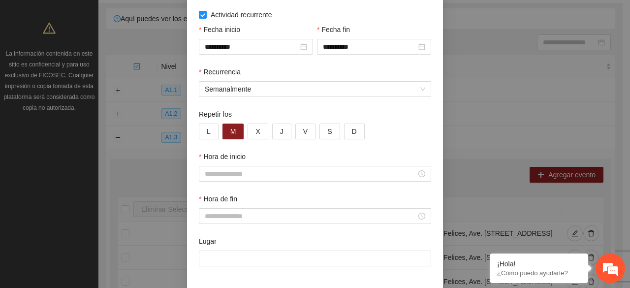
scroll to position [98, 0]
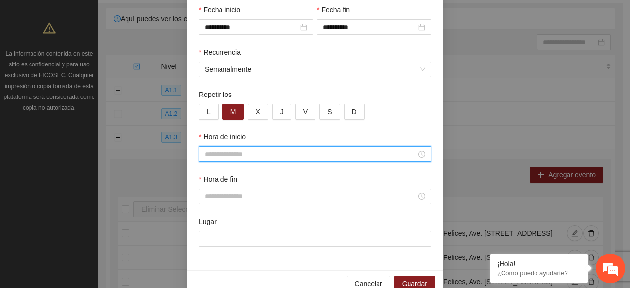
click at [297, 159] on input "Hora de inicio" at bounding box center [311, 154] width 212 height 11
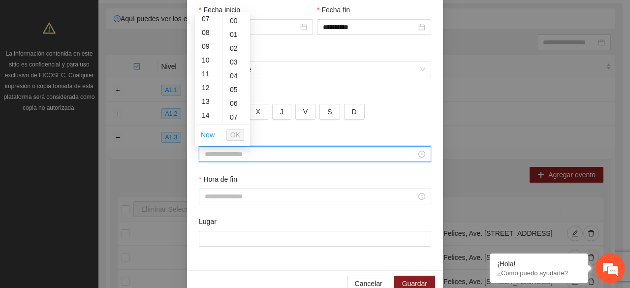
scroll to position [118, 0]
click at [207, 71] on div "12" at bounding box center [209, 68] width 28 height 14
type input "*****"
click at [234, 133] on span "OK" at bounding box center [235, 135] width 10 height 11
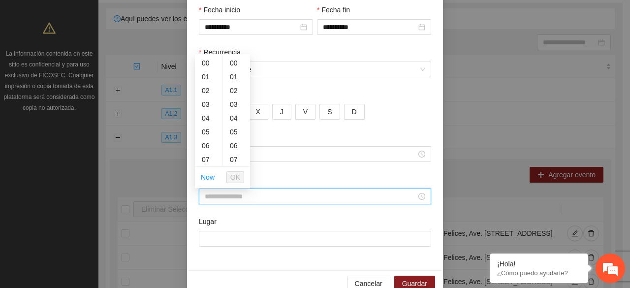
click at [254, 195] on input "Hora de fin" at bounding box center [311, 196] width 212 height 11
click at [205, 124] on div "16" at bounding box center [209, 126] width 28 height 14
type input "*****"
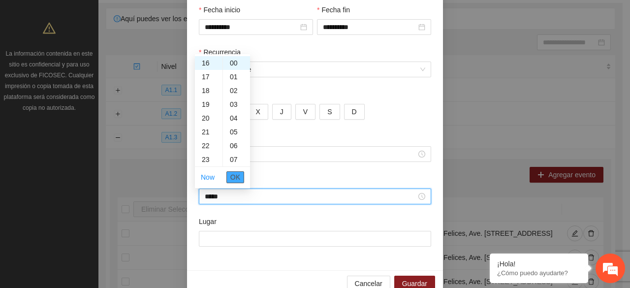
click at [238, 178] on span "OK" at bounding box center [235, 177] width 10 height 11
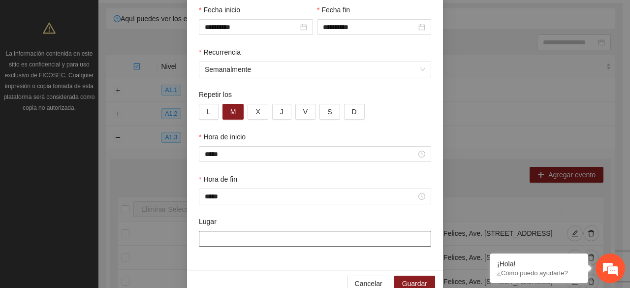
click at [266, 239] on input "Lugar" at bounding box center [315, 239] width 232 height 16
type input "**********"
click at [403, 278] on button "Guardar" at bounding box center [414, 284] width 41 height 16
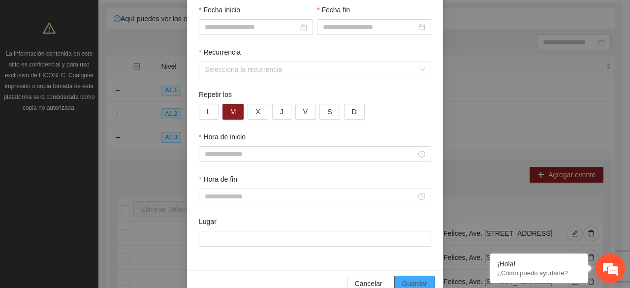
scroll to position [70, 0]
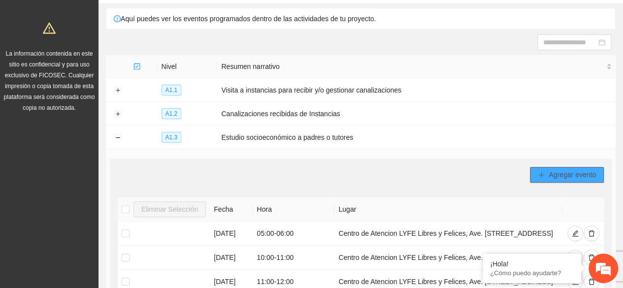
click at [566, 175] on span "Agregar evento" at bounding box center [572, 174] width 47 height 11
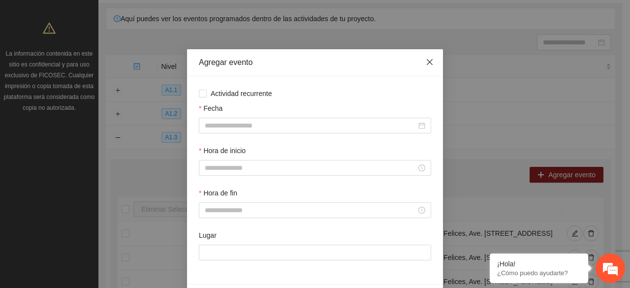
click at [426, 65] on icon "close" at bounding box center [430, 62] width 8 height 8
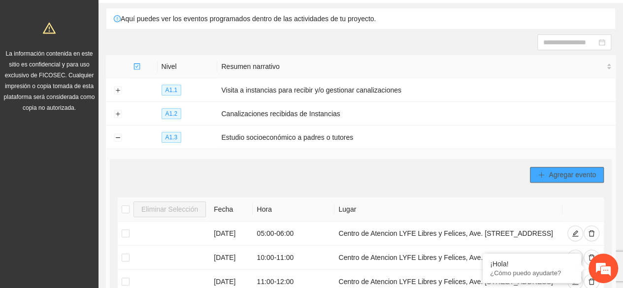
click at [549, 172] on span "Agregar evento" at bounding box center [572, 174] width 47 height 11
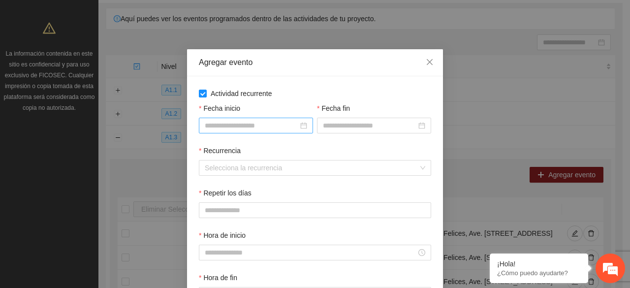
click at [298, 127] on div at bounding box center [256, 125] width 102 height 11
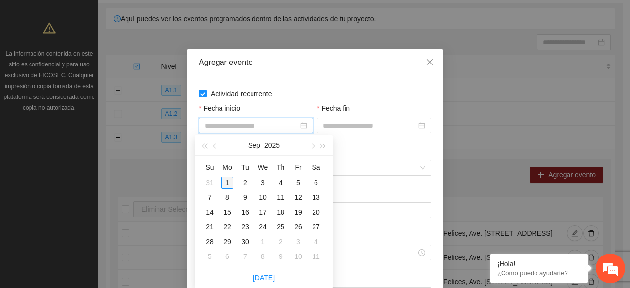
type input "**********"
click at [229, 181] on div "1" at bounding box center [228, 183] width 12 height 12
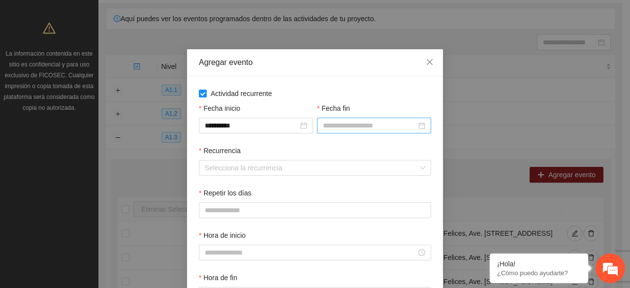
click at [423, 126] on div at bounding box center [374, 126] width 114 height 16
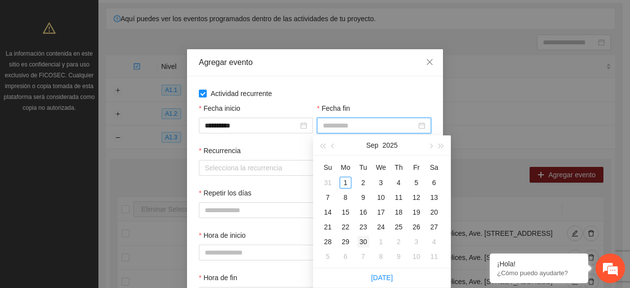
type input "**********"
click at [367, 239] on div "30" at bounding box center [364, 242] width 12 height 12
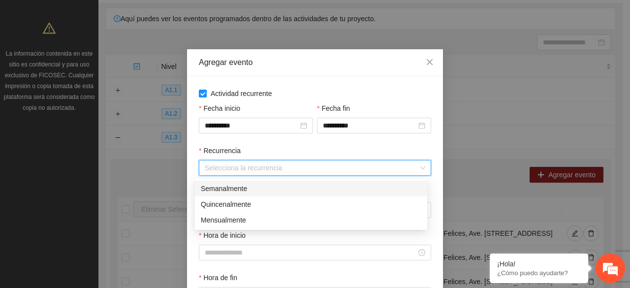
click at [274, 170] on input "Recurrencia" at bounding box center [312, 168] width 214 height 15
click at [238, 191] on div "Semanalmente" at bounding box center [311, 188] width 221 height 11
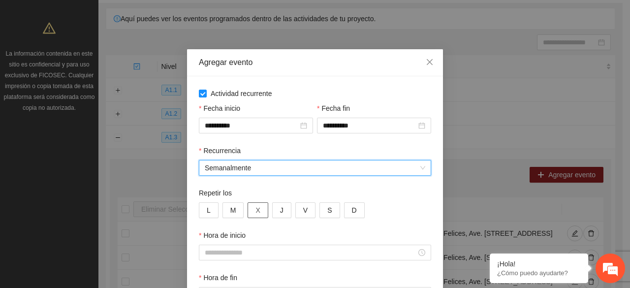
click at [256, 214] on span "X" at bounding box center [258, 210] width 4 height 11
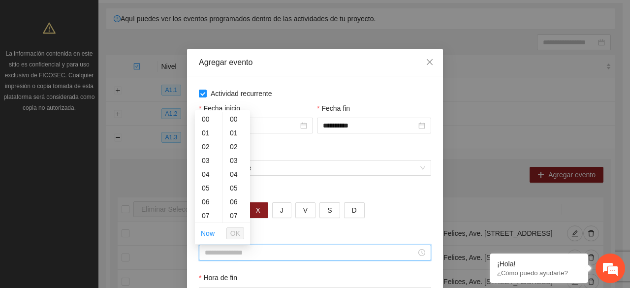
click at [274, 258] on input "Hora de inicio" at bounding box center [311, 252] width 212 height 11
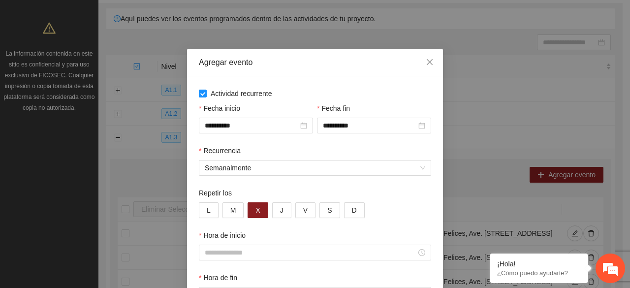
click at [302, 143] on div "**********" at bounding box center [256, 124] width 118 height 42
click at [428, 65] on icon "close" at bounding box center [430, 62] width 6 height 6
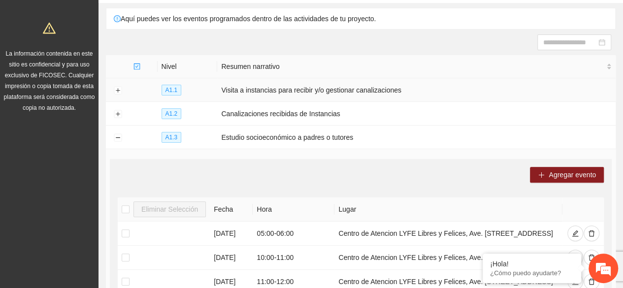
click at [211, 87] on td "A1.1" at bounding box center [188, 90] width 60 height 24
click at [114, 90] on button "Expand row" at bounding box center [118, 91] width 8 height 8
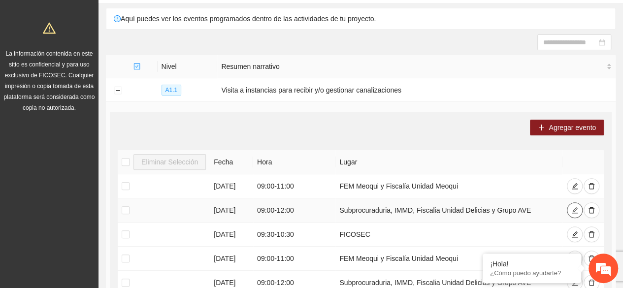
click at [573, 207] on icon "edit" at bounding box center [574, 210] width 7 height 7
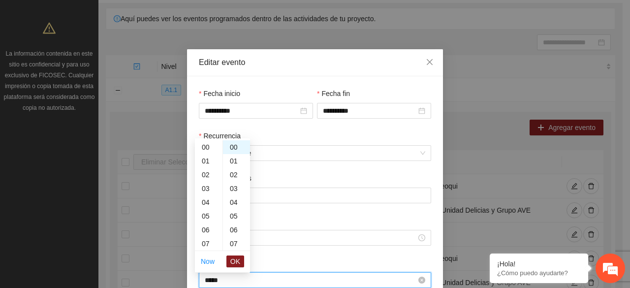
click at [235, 277] on input "*****" at bounding box center [311, 280] width 212 height 11
click at [208, 154] on div "11" at bounding box center [209, 153] width 28 height 14
type input "*****"
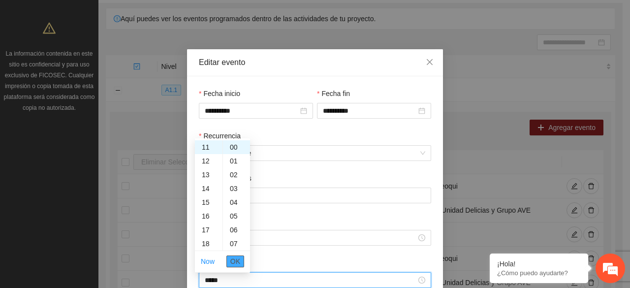
click at [235, 257] on span "OK" at bounding box center [235, 261] width 10 height 11
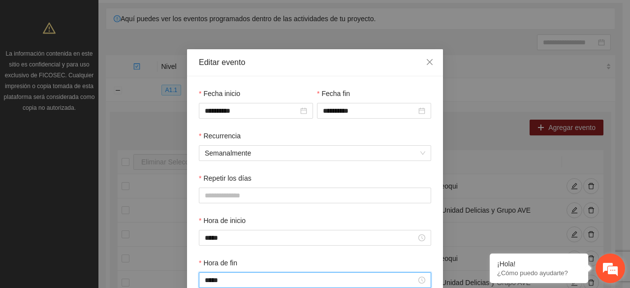
click at [624, 283] on div "¡Hola! ¿Cómo puedo ayudarte?" at bounding box center [611, 269] width 30 height 30
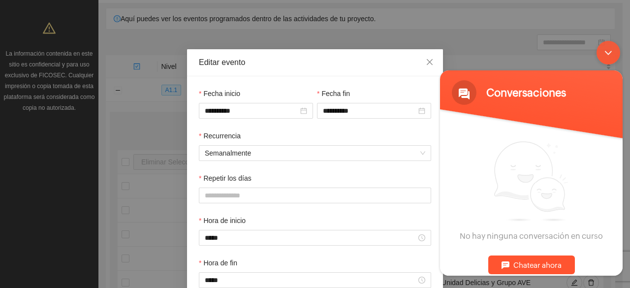
click at [624, 82] on body "Conversaciones Estamos en línea. No hay ninguna conversación en curso Chatear a…" at bounding box center [531, 157] width 193 height 245
click at [624, 271] on body "Conversaciones Estamos en línea. No hay ninguna conversación en curso Chatear a…" at bounding box center [531, 157] width 193 height 245
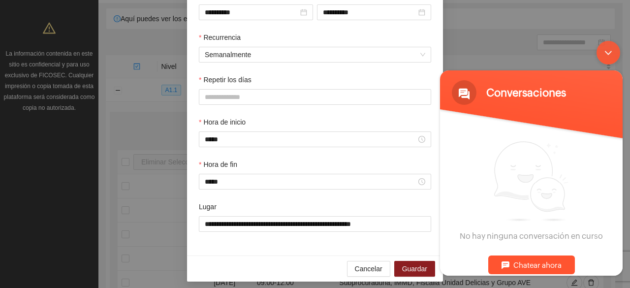
scroll to position [105, 0]
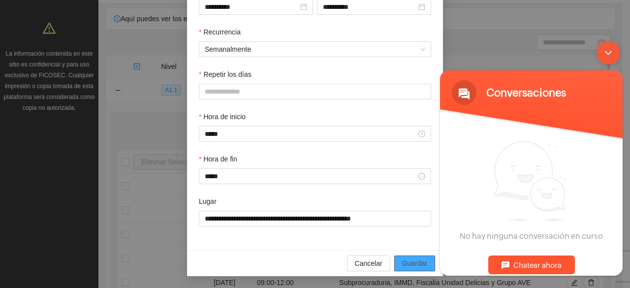
click at [409, 261] on span "Guardar" at bounding box center [414, 263] width 25 height 11
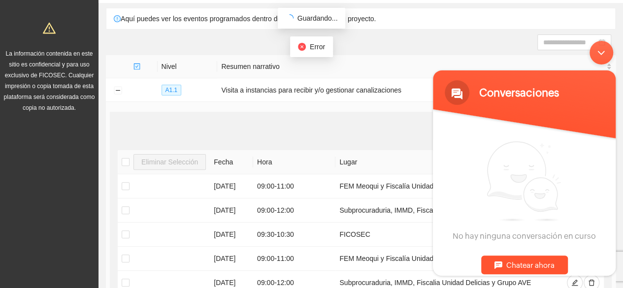
click at [598, 47] on div "Minimizar ventana de chat en vivo" at bounding box center [601, 52] width 24 height 24
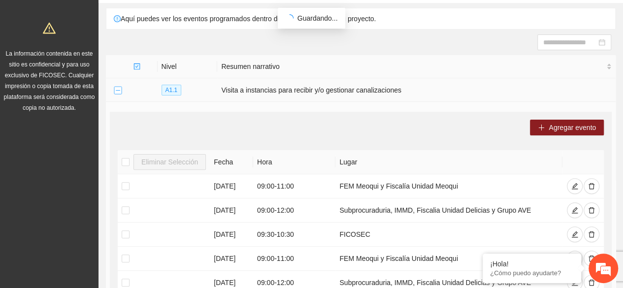
click at [118, 92] on button "Collapse row" at bounding box center [118, 91] width 8 height 8
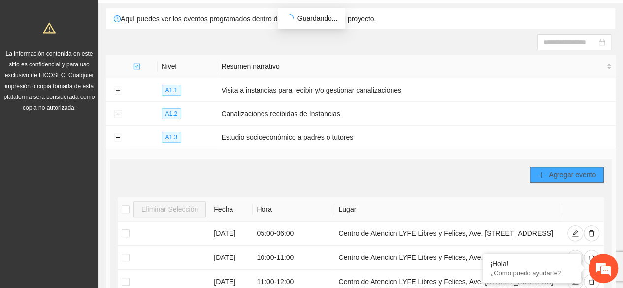
click at [556, 172] on span "Agregar evento" at bounding box center [572, 174] width 47 height 11
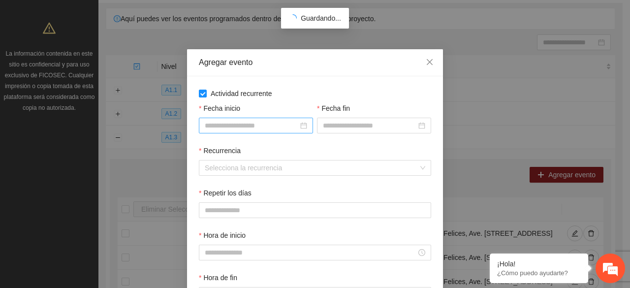
click at [300, 126] on div at bounding box center [256, 125] width 102 height 11
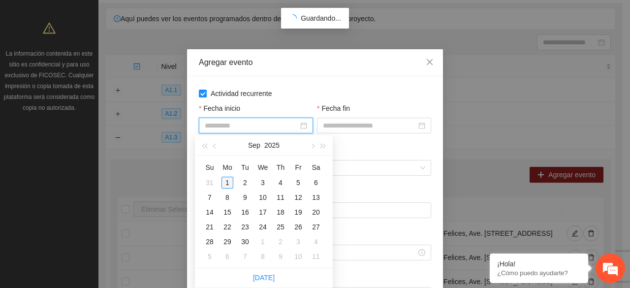
type input "**********"
click at [226, 181] on div "1" at bounding box center [228, 183] width 12 height 12
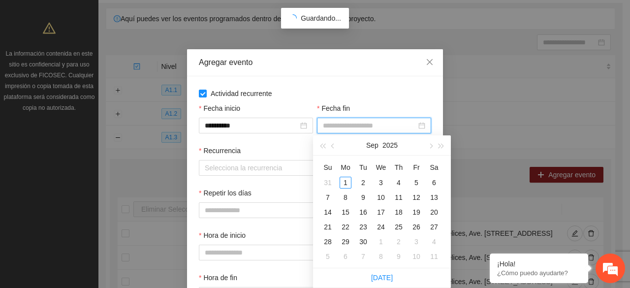
click at [390, 129] on input "Fecha fin" at bounding box center [370, 125] width 94 height 11
type input "**********"
click at [361, 245] on div "30" at bounding box center [364, 242] width 12 height 12
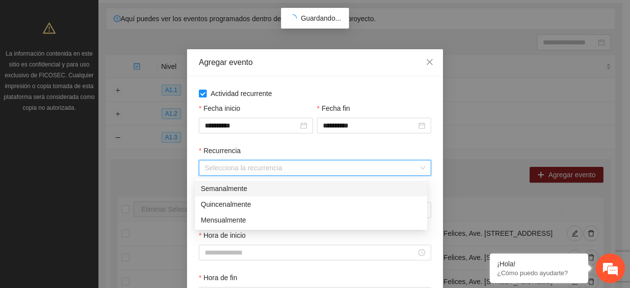
click at [268, 162] on input "Recurrencia" at bounding box center [312, 168] width 214 height 15
click at [249, 190] on div "Semanalmente" at bounding box center [311, 188] width 221 height 11
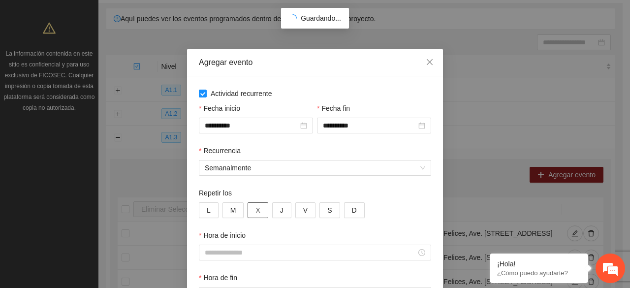
click at [256, 212] on span "X" at bounding box center [258, 210] width 4 height 11
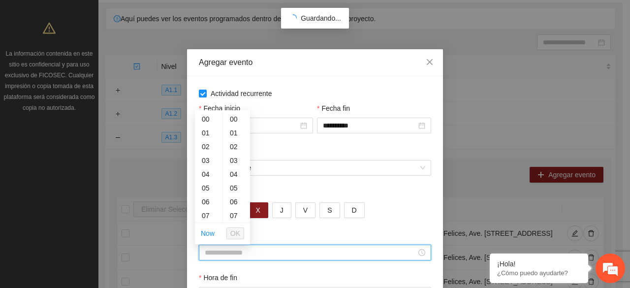
click at [262, 253] on input "Hora de inicio" at bounding box center [311, 252] width 212 height 11
click at [207, 134] on div "11" at bounding box center [209, 133] width 28 height 14
click at [229, 161] on div "30" at bounding box center [236, 159] width 27 height 14
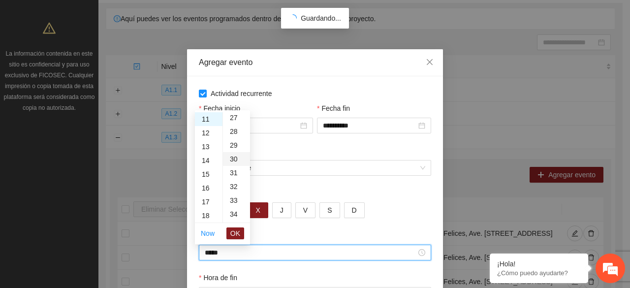
type input "*****"
click at [237, 236] on span "OK" at bounding box center [235, 233] width 10 height 11
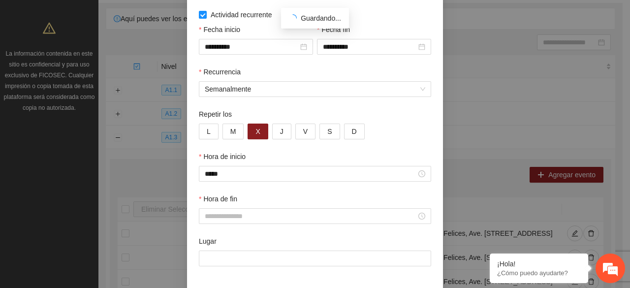
scroll to position [119, 0]
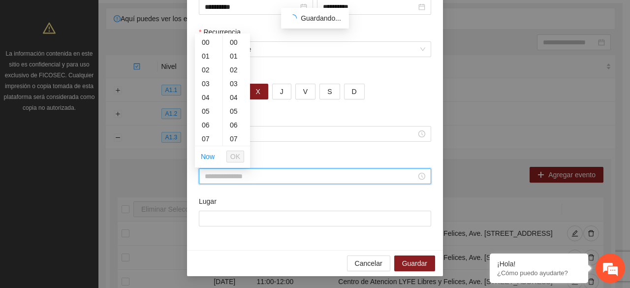
click at [382, 178] on input "Hora de fin" at bounding box center [311, 176] width 212 height 11
click at [204, 94] on div "14" at bounding box center [209, 91] width 28 height 14
click at [209, 52] on div "15" at bounding box center [209, 56] width 28 height 14
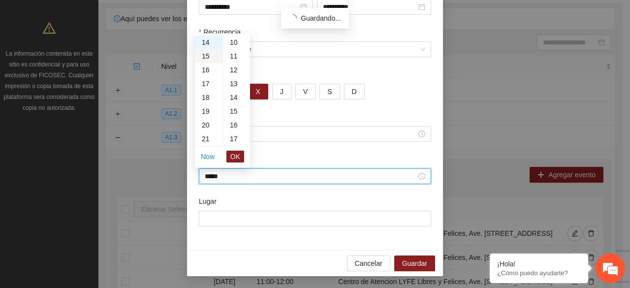
type input "*****"
click at [231, 42] on div "00" at bounding box center [236, 42] width 27 height 14
click at [232, 158] on span "OK" at bounding box center [235, 156] width 10 height 11
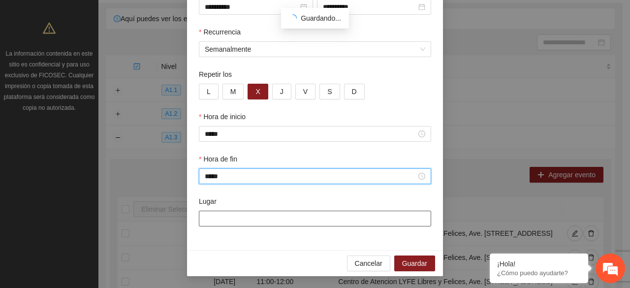
click at [239, 218] on input "Lugar" at bounding box center [315, 219] width 232 height 16
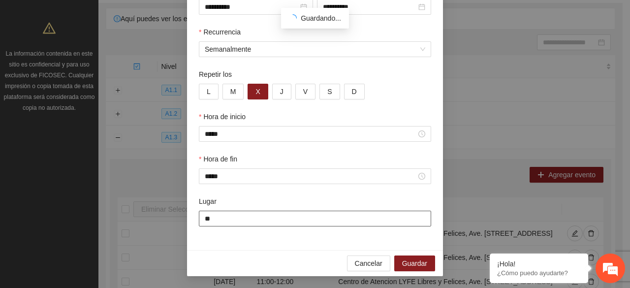
type input "**********"
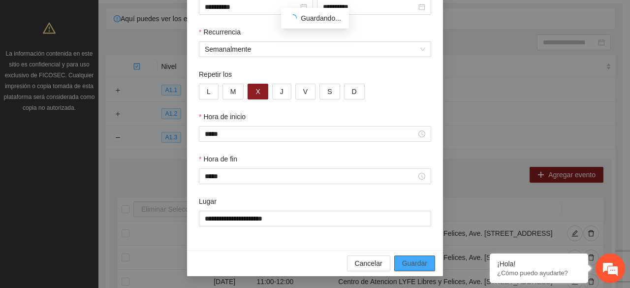
click at [410, 262] on span "Guardar" at bounding box center [414, 263] width 25 height 11
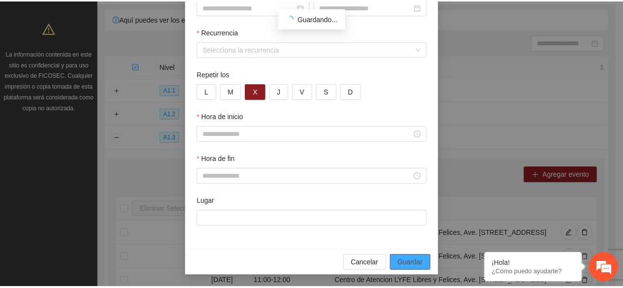
scroll to position [70, 0]
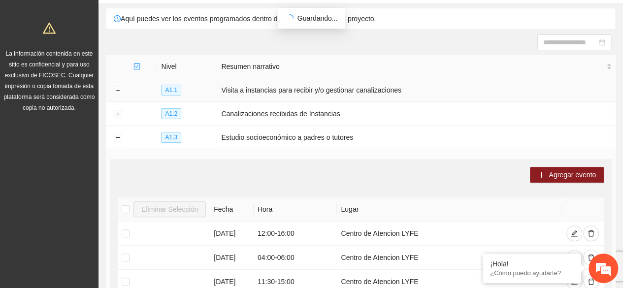
click at [227, 83] on td "Visita a instancias para recibir y/o gestionar canalizaciones" at bounding box center [416, 90] width 398 height 24
click at [120, 87] on button "Expand row" at bounding box center [118, 91] width 8 height 8
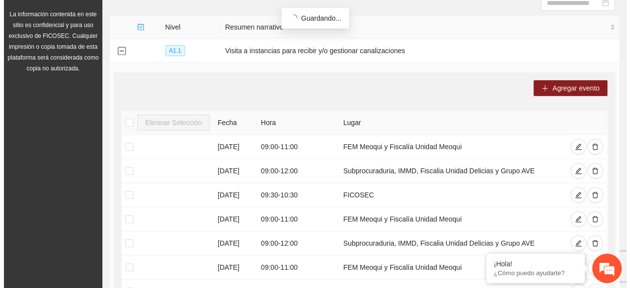
scroll to position [93, 0]
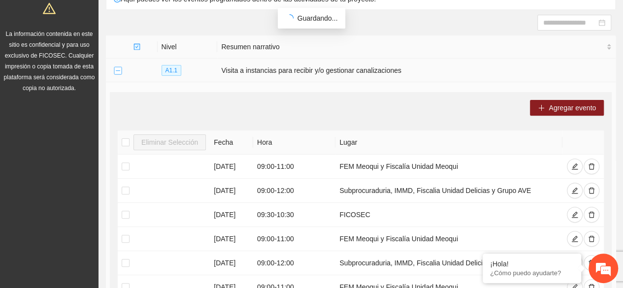
click at [118, 70] on button "Collapse row" at bounding box center [118, 71] width 8 height 8
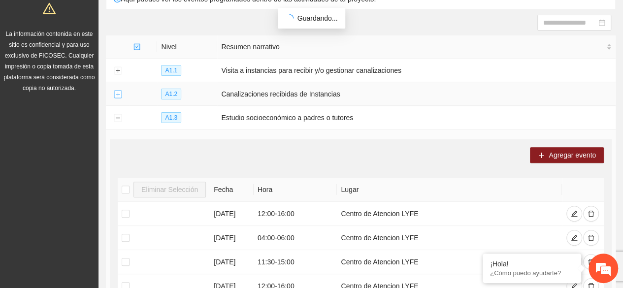
click at [118, 95] on button "Expand row" at bounding box center [118, 95] width 8 height 8
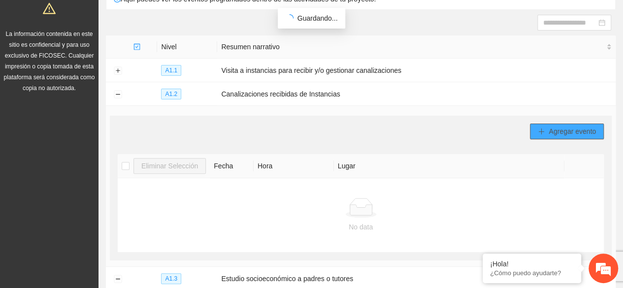
click at [566, 126] on span "Agregar evento" at bounding box center [572, 131] width 47 height 11
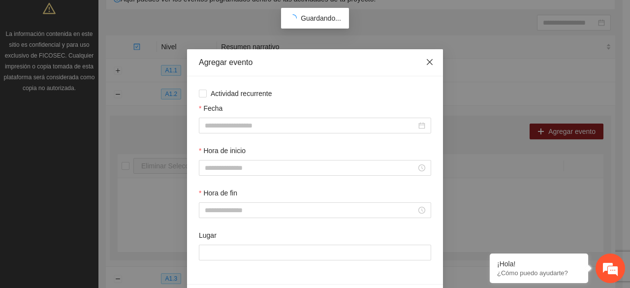
click at [422, 67] on span "Close" at bounding box center [430, 62] width 27 height 27
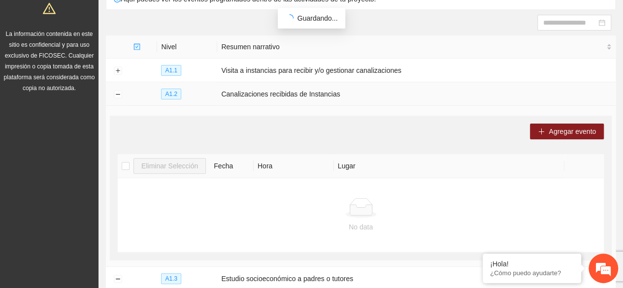
click at [113, 91] on td at bounding box center [118, 94] width 24 height 24
click at [115, 91] on button "Collapse row" at bounding box center [118, 95] width 8 height 8
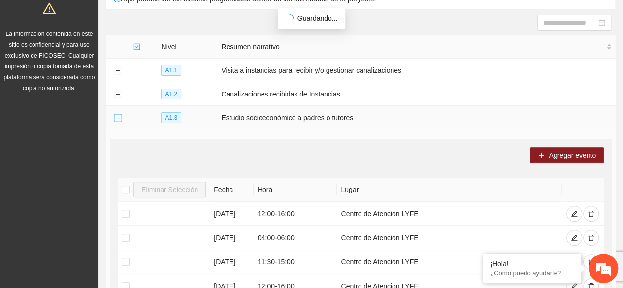
click at [116, 120] on button "Collapse row" at bounding box center [118, 118] width 8 height 8
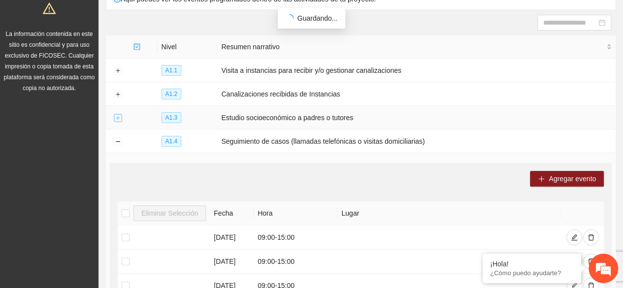
click at [117, 119] on button "Expand row" at bounding box center [118, 118] width 8 height 8
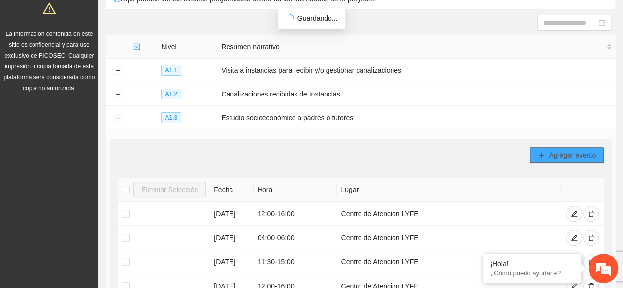
click at [563, 150] on span "Agregar evento" at bounding box center [572, 155] width 47 height 11
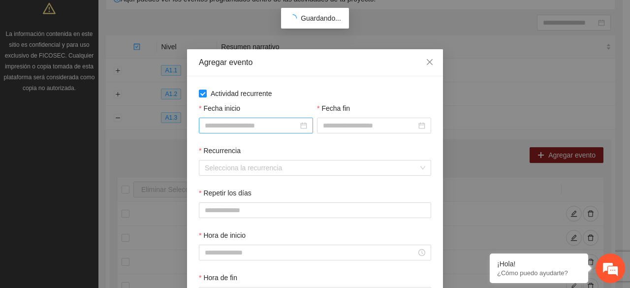
click at [301, 127] on div at bounding box center [256, 125] width 102 height 11
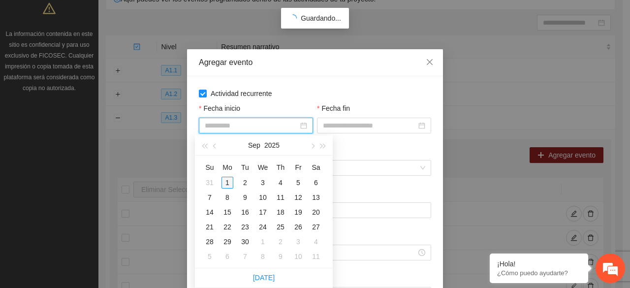
type input "**********"
click at [226, 181] on div "1" at bounding box center [228, 183] width 12 height 12
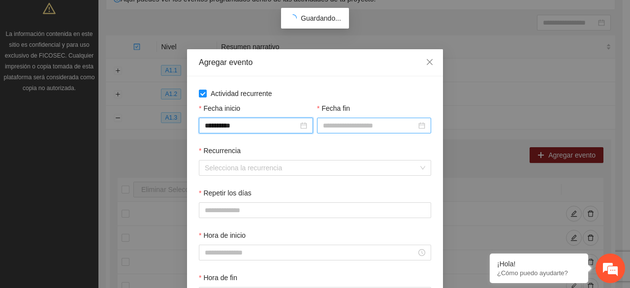
click at [419, 127] on div at bounding box center [374, 125] width 102 height 11
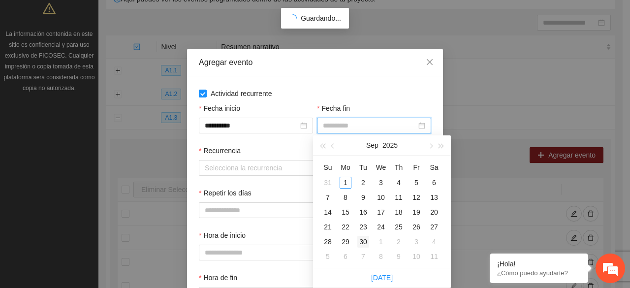
type input "**********"
click at [363, 242] on div "30" at bounding box center [364, 242] width 12 height 12
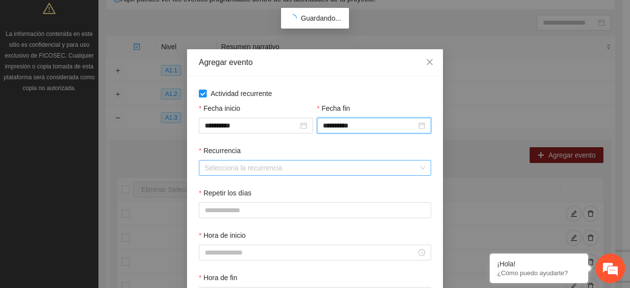
click at [257, 162] on input "Recurrencia" at bounding box center [312, 168] width 214 height 15
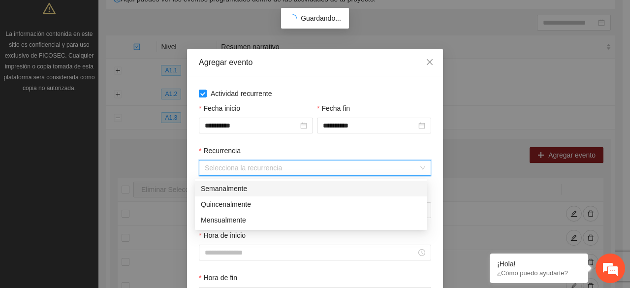
click at [238, 189] on div "Semanalmente" at bounding box center [311, 188] width 221 height 11
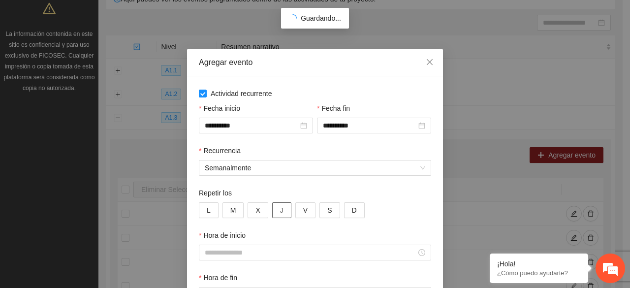
click at [274, 209] on button "J" at bounding box center [281, 210] width 19 height 16
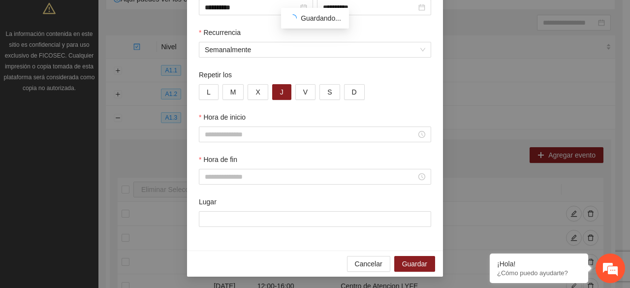
scroll to position [119, 0]
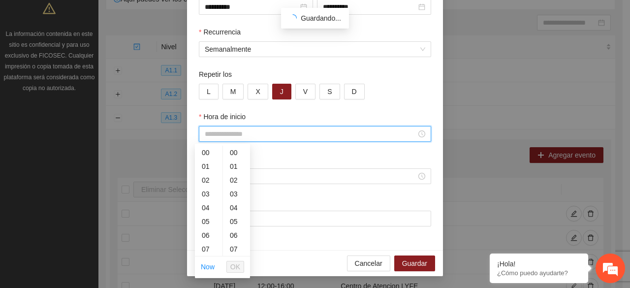
click at [322, 130] on input "Hora de inicio" at bounding box center [311, 134] width 212 height 11
click at [207, 212] on div "13" at bounding box center [209, 214] width 28 height 14
click at [235, 230] on div "30" at bounding box center [236, 232] width 27 height 14
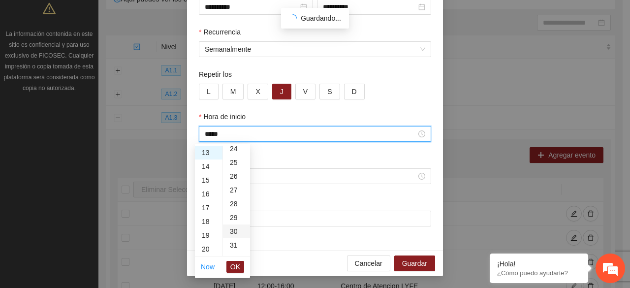
type input "*****"
click at [240, 265] on button "OK" at bounding box center [236, 267] width 18 height 12
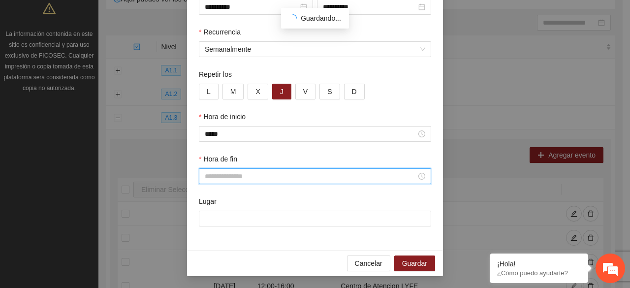
click at [279, 176] on input "Hora de fin" at bounding box center [311, 176] width 212 height 11
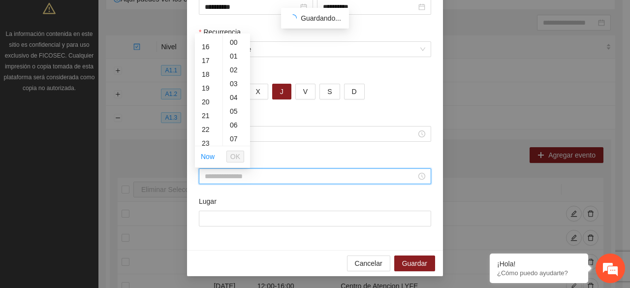
scroll to position [196, 0]
click at [205, 94] on div "18" at bounding box center [209, 94] width 28 height 14
click at [232, 44] on div "00" at bounding box center [236, 42] width 27 height 14
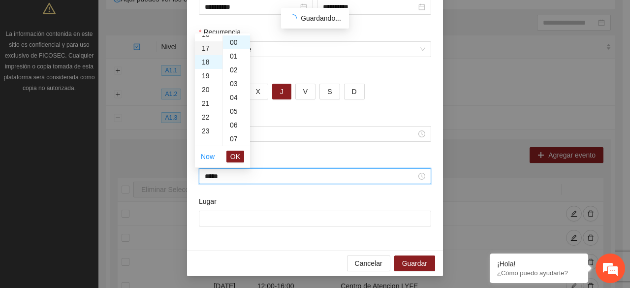
click at [210, 47] on div "17" at bounding box center [209, 48] width 28 height 14
type input "*****"
click at [231, 154] on span "OK" at bounding box center [235, 156] width 10 height 11
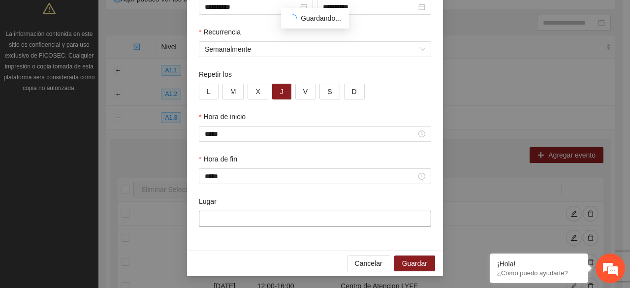
click at [264, 222] on input "Lugar" at bounding box center [315, 219] width 232 height 16
click at [254, 220] on input "Lugar" at bounding box center [315, 219] width 232 height 16
type input "**********"
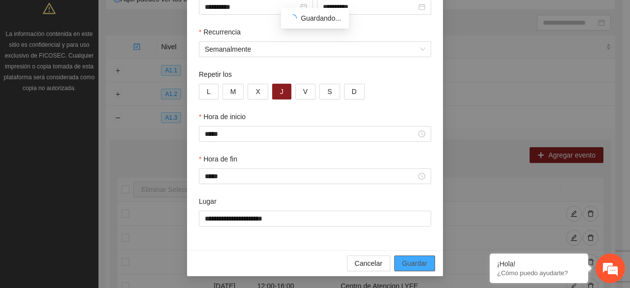
click at [409, 262] on span "Guardar" at bounding box center [414, 263] width 25 height 11
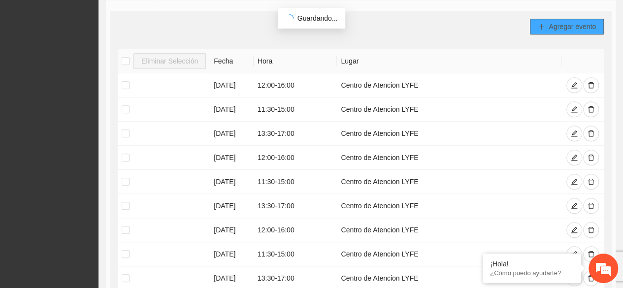
scroll to position [0, 0]
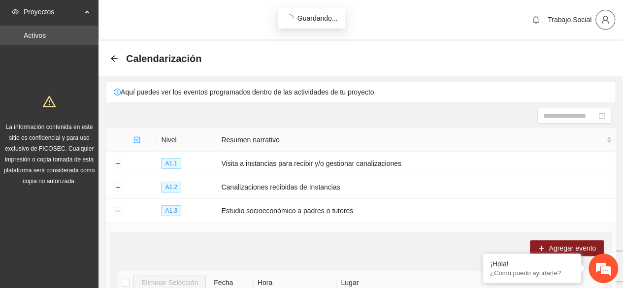
click at [608, 12] on button "button" at bounding box center [605, 20] width 20 height 20
click at [579, 57] on span "Cerrar sesión" at bounding box center [579, 57] width 62 height 11
